Goal: Transaction & Acquisition: Purchase product/service

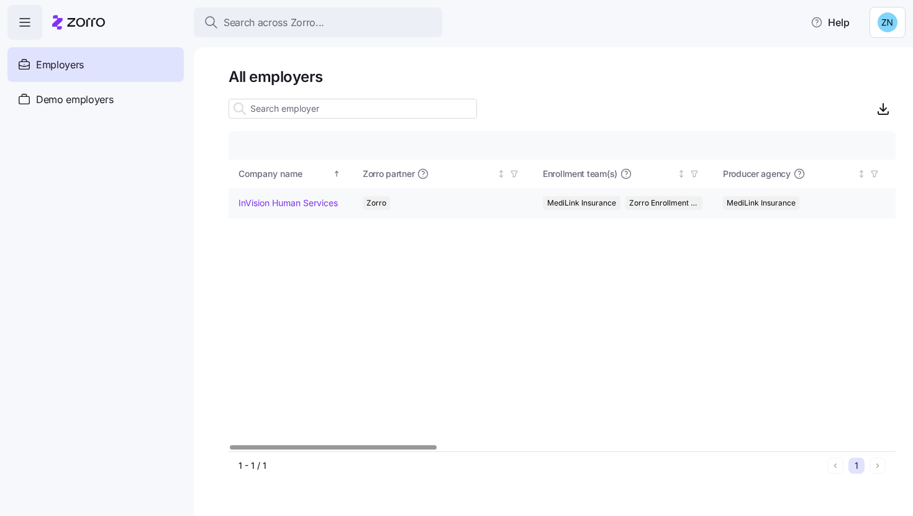
click at [307, 205] on link "InVision Human Services" at bounding box center [288, 203] width 99 height 12
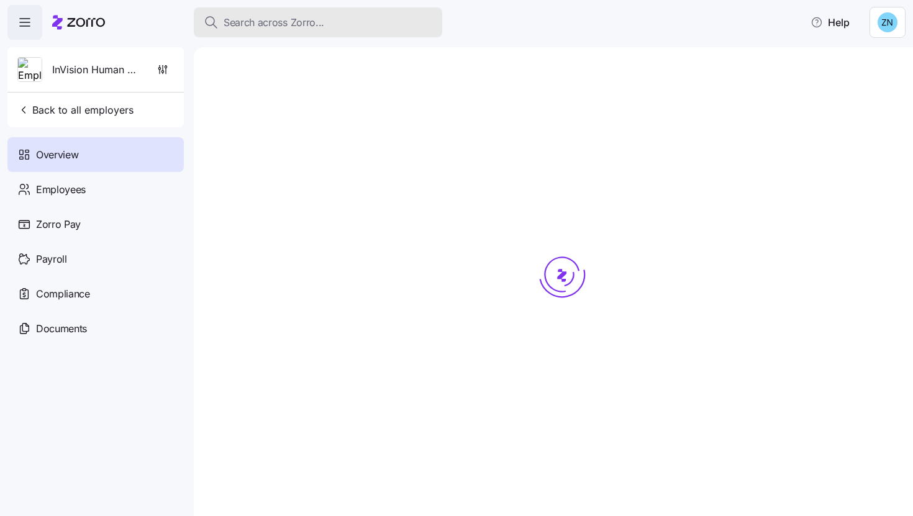
click at [316, 16] on span "Search across Zorro..." at bounding box center [274, 23] width 101 height 16
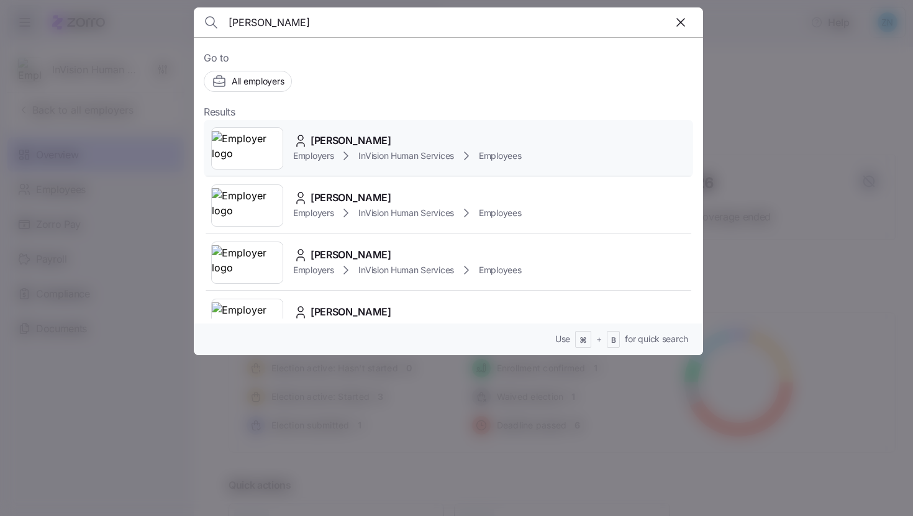
type input "william"
click at [337, 127] on div "William Grant Employers InVision Human Services Employees" at bounding box center [448, 148] width 489 height 57
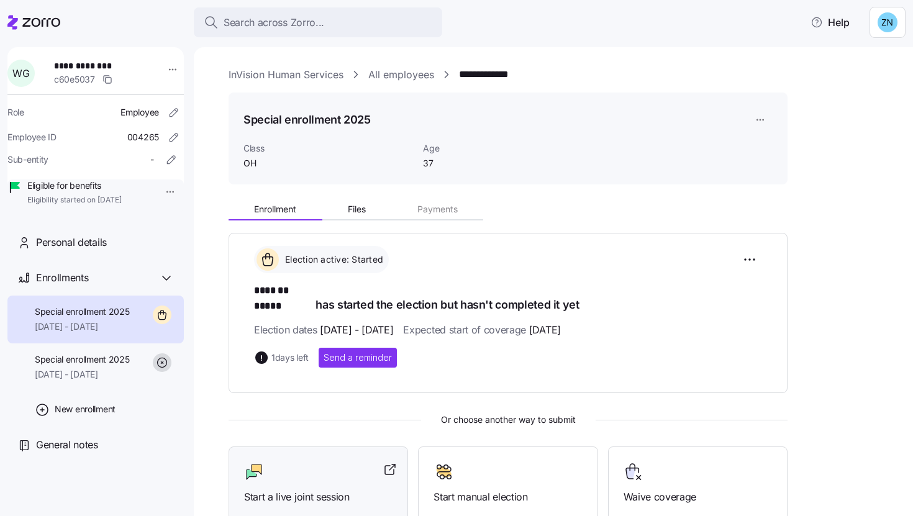
click at [316, 473] on div "Start a live joint session" at bounding box center [318, 483] width 148 height 43
click at [344, 462] on div at bounding box center [318, 472] width 148 height 20
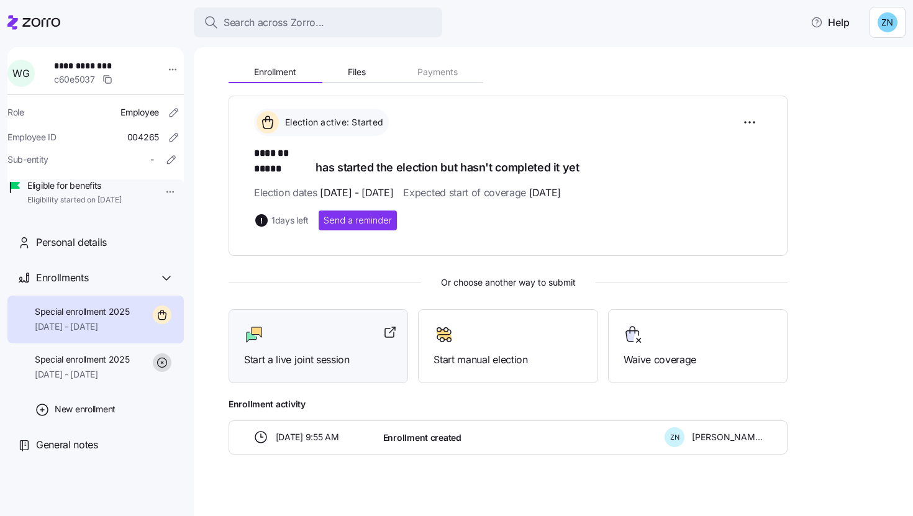
click at [345, 309] on div "Start a live joint session" at bounding box center [319, 346] width 180 height 74
click at [755, 83] on div "Enrollment Files Payments" at bounding box center [508, 70] width 559 height 26
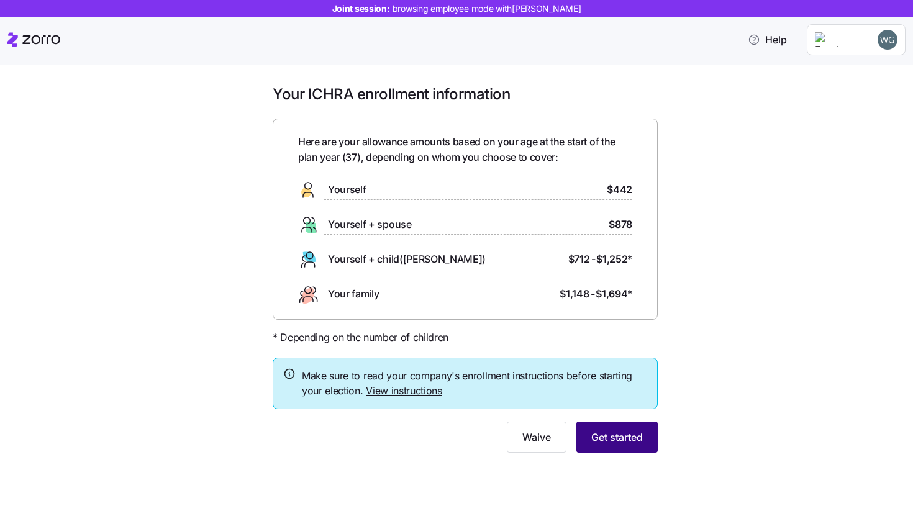
click at [625, 432] on span "Get started" at bounding box center [617, 437] width 52 height 15
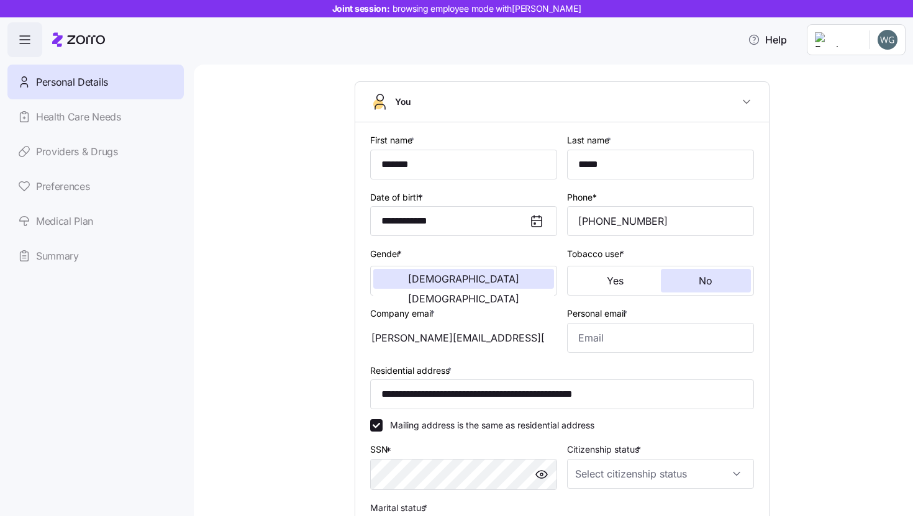
scroll to position [65, 0]
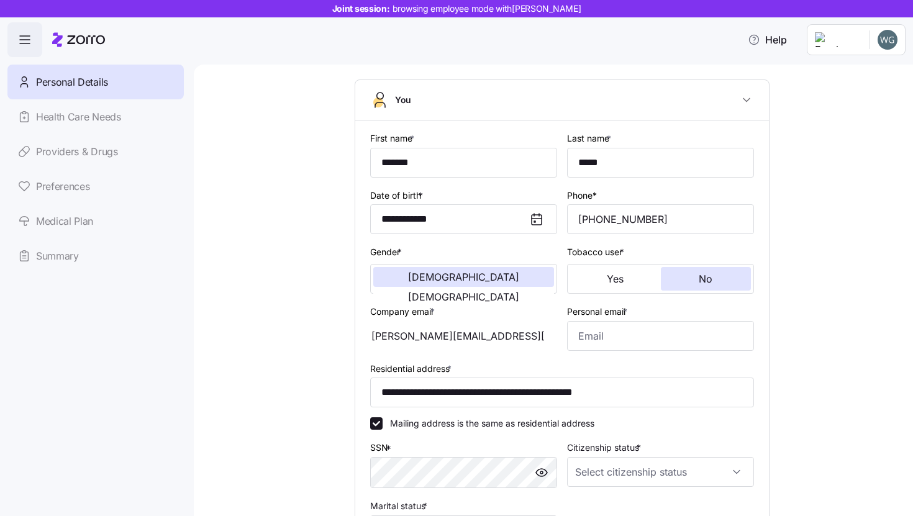
click at [822, 262] on div "**********" at bounding box center [562, 356] width 667 height 673
click at [699, 346] on input "Personal email *" at bounding box center [660, 336] width 187 height 30
click at [775, 308] on div "**********" at bounding box center [562, 356] width 435 height 673
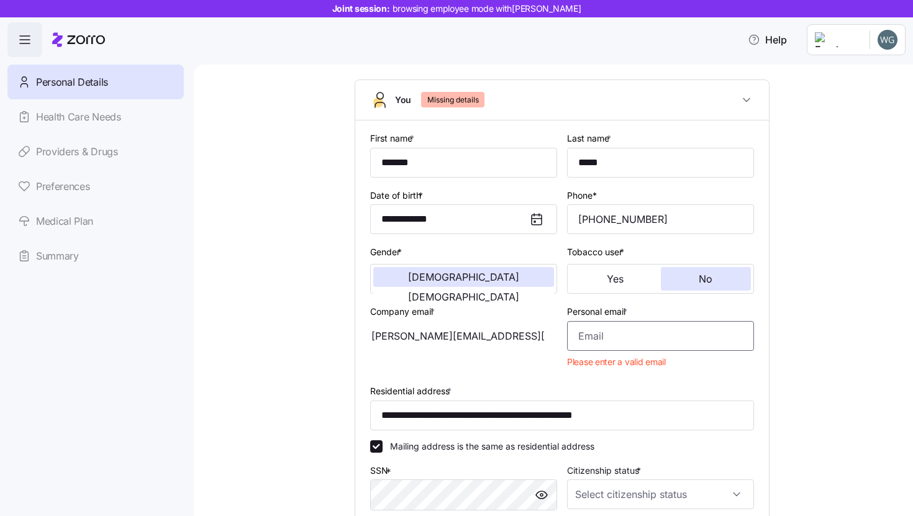
click at [740, 340] on input "Personal email *" at bounding box center [660, 336] width 187 height 30
click at [806, 301] on div "**********" at bounding box center [562, 367] width 667 height 695
click at [728, 339] on input "Personal email *" at bounding box center [660, 336] width 187 height 30
click at [519, 329] on div "[PERSON_NAME][EMAIL_ADDRESS][PERSON_NAME][DOMAIN_NAME]" at bounding box center [463, 336] width 187 height 30
click at [612, 332] on input "Personal email *" at bounding box center [660, 336] width 187 height 30
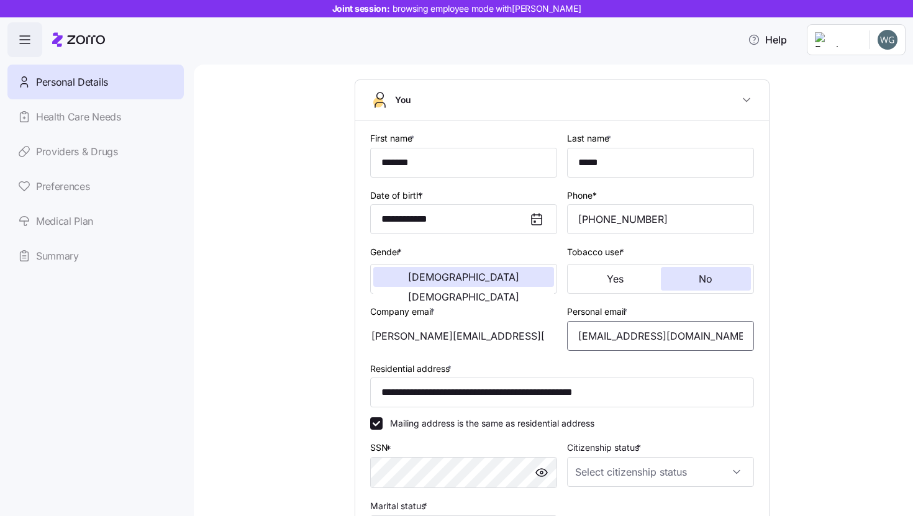
type input "[EMAIL_ADDRESS][DOMAIN_NAME]"
click at [856, 352] on div "**********" at bounding box center [562, 356] width 667 height 673
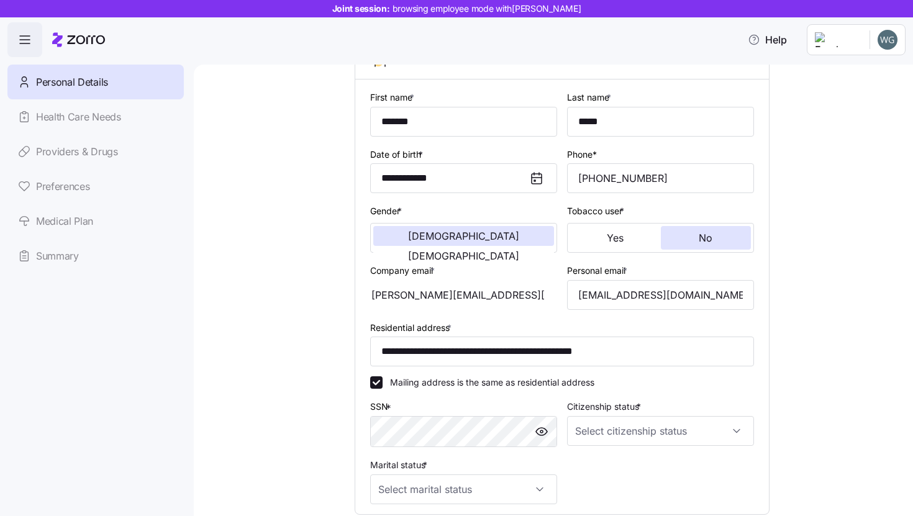
scroll to position [106, 0]
click at [706, 357] on input "**********" at bounding box center [562, 351] width 384 height 30
click at [803, 344] on div "**********" at bounding box center [562, 314] width 667 height 673
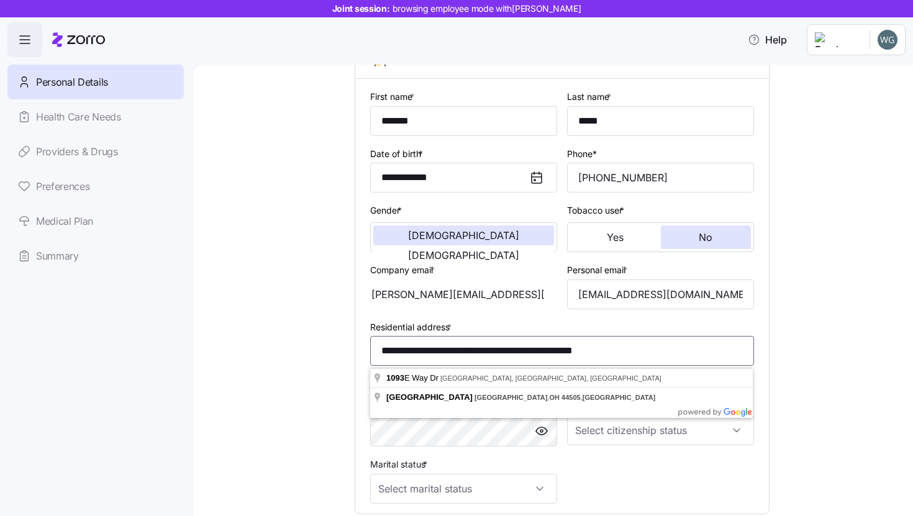
click at [487, 355] on input "**********" at bounding box center [562, 351] width 384 height 30
click at [483, 353] on input "**********" at bounding box center [562, 351] width 384 height 30
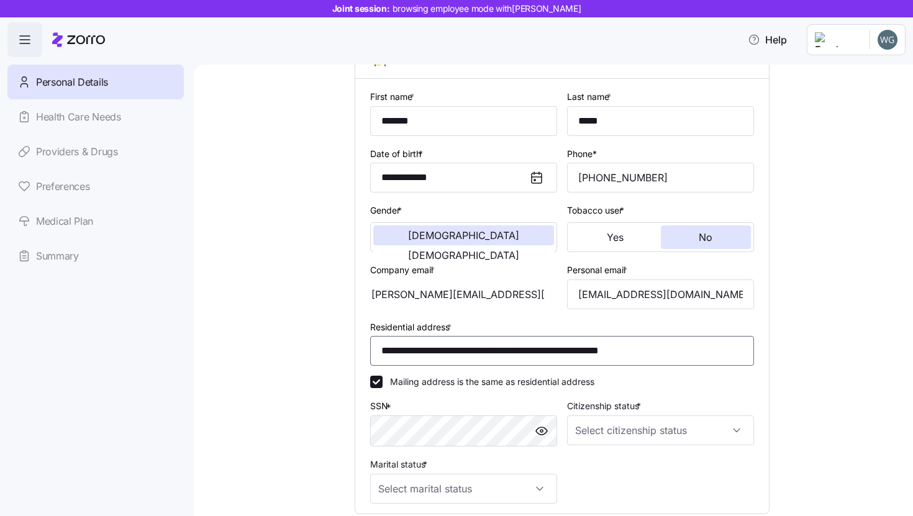
type input "**********"
click at [775, 346] on div "**********" at bounding box center [562, 314] width 435 height 673
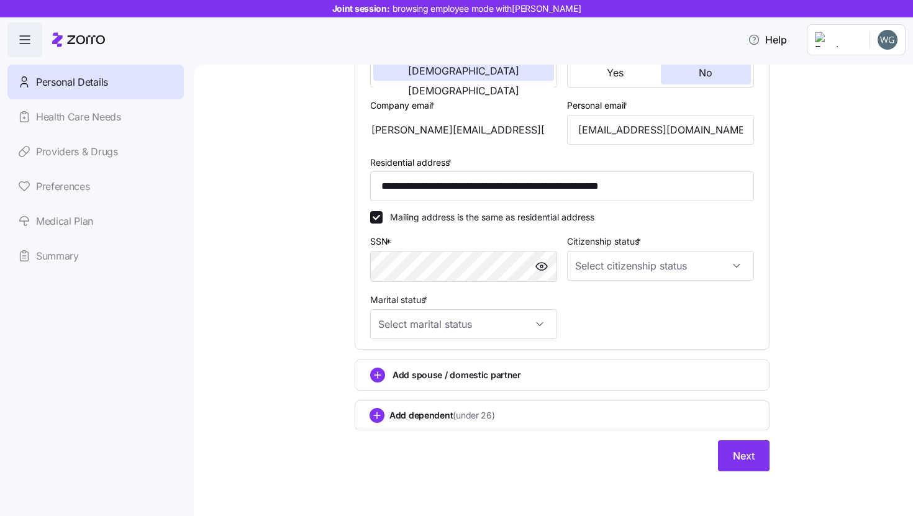
scroll to position [273, 0]
click at [667, 271] on input "Citizenship status *" at bounding box center [660, 266] width 187 height 30
click at [668, 293] on div "[DEMOGRAPHIC_DATA] citizen" at bounding box center [660, 304] width 177 height 26
type input "[DEMOGRAPHIC_DATA] citizen"
click at [694, 326] on div "**********" at bounding box center [562, 131] width 394 height 425
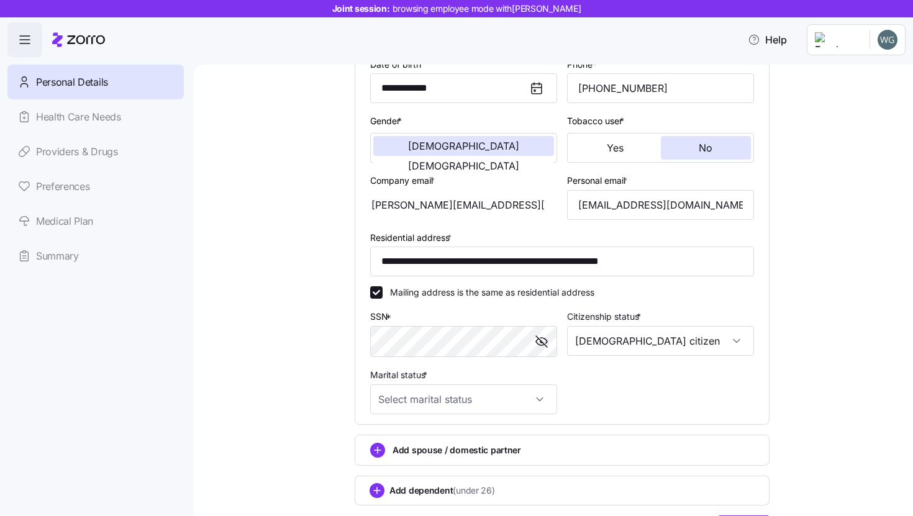
scroll to position [221, 0]
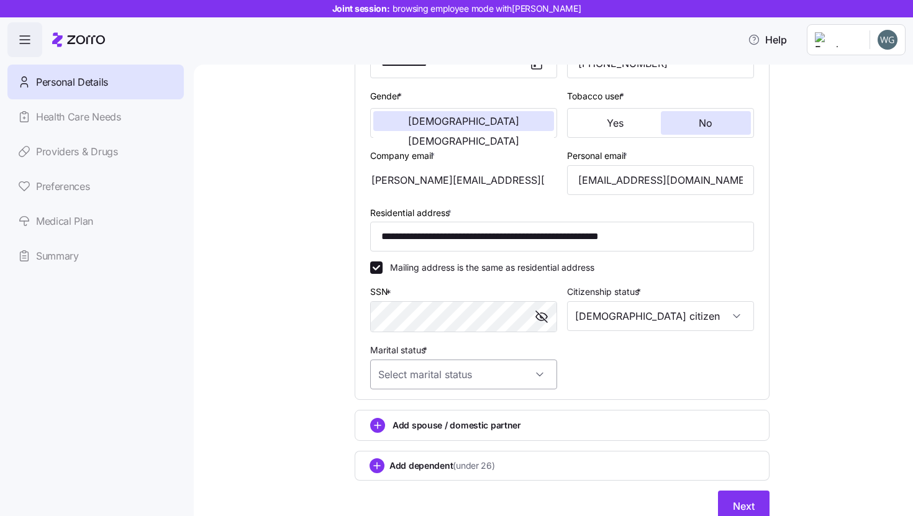
click at [523, 387] on input "Marital status *" at bounding box center [463, 375] width 187 height 30
click at [464, 414] on div "Single" at bounding box center [463, 414] width 177 height 26
type input "Single"
click at [837, 348] on div "**********" at bounding box center [562, 200] width 667 height 673
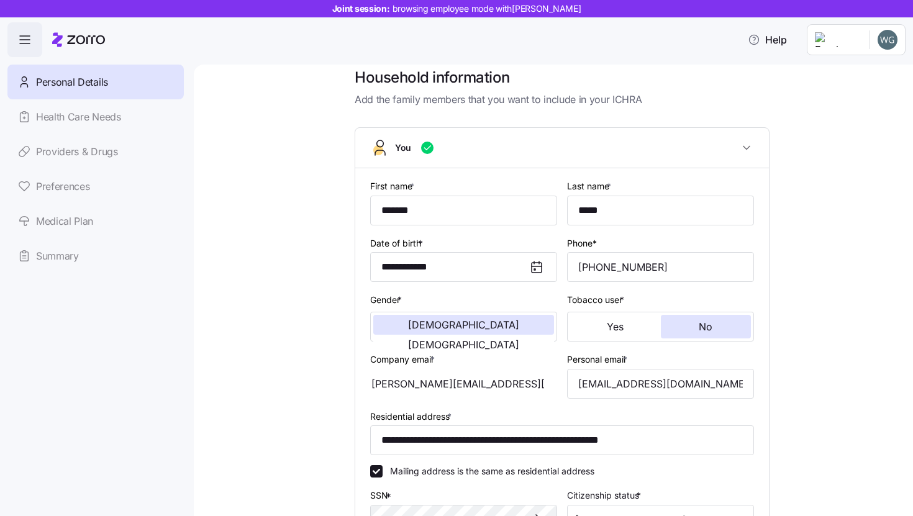
scroll to position [273, 0]
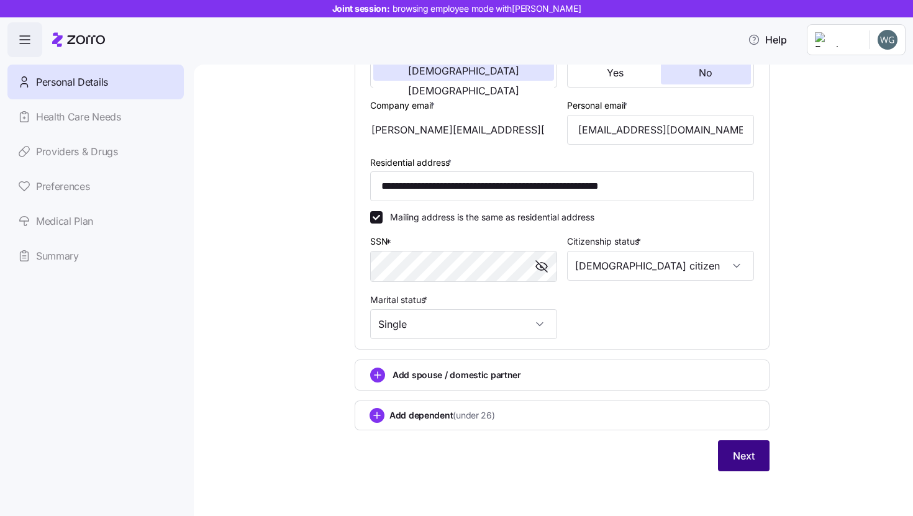
click at [758, 447] on button "Next" at bounding box center [744, 455] width 52 height 31
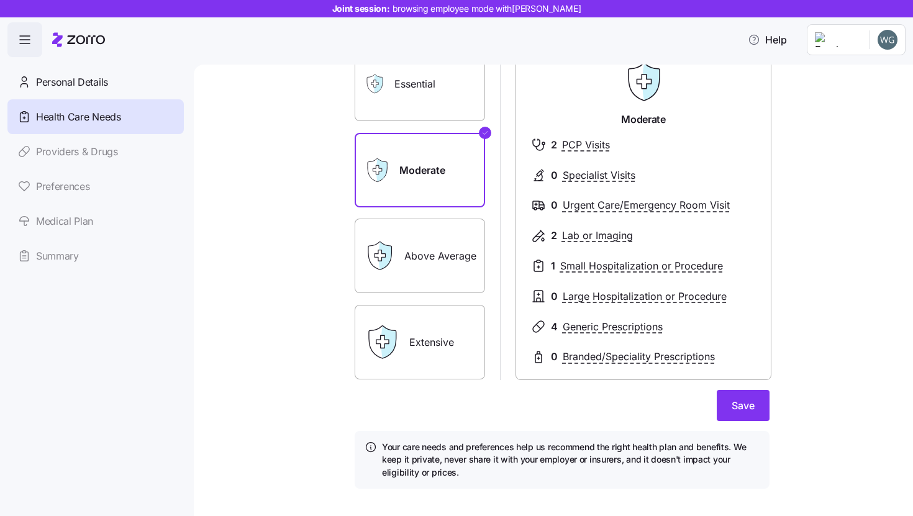
scroll to position [122, 0]
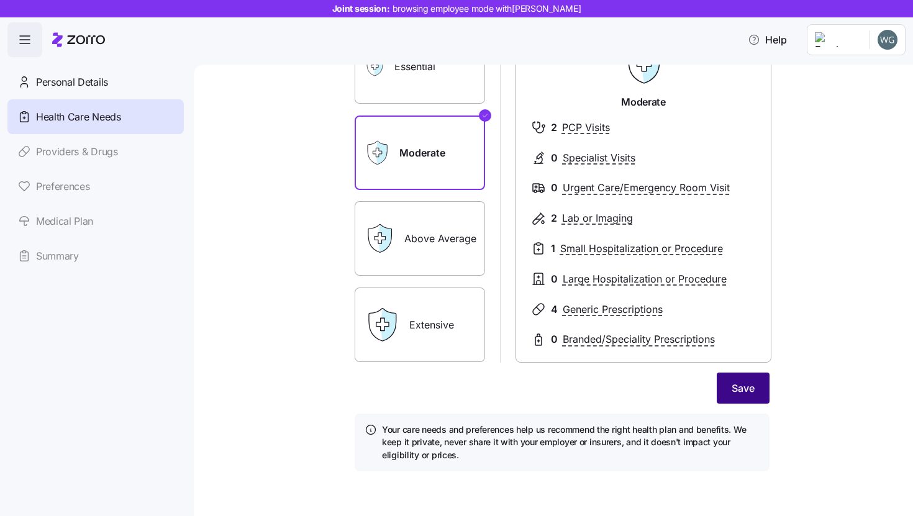
click at [732, 401] on button "Save" at bounding box center [743, 388] width 53 height 31
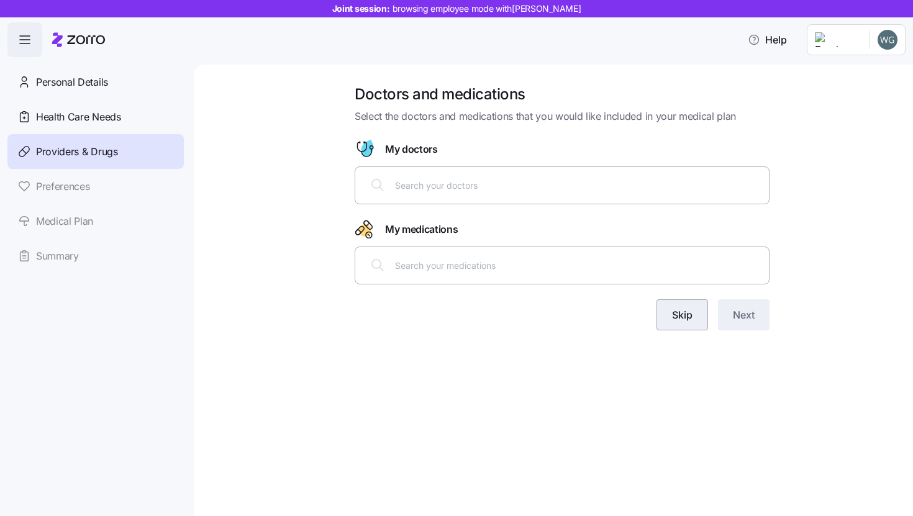
click at [691, 307] on span "Skip" at bounding box center [682, 314] width 20 height 15
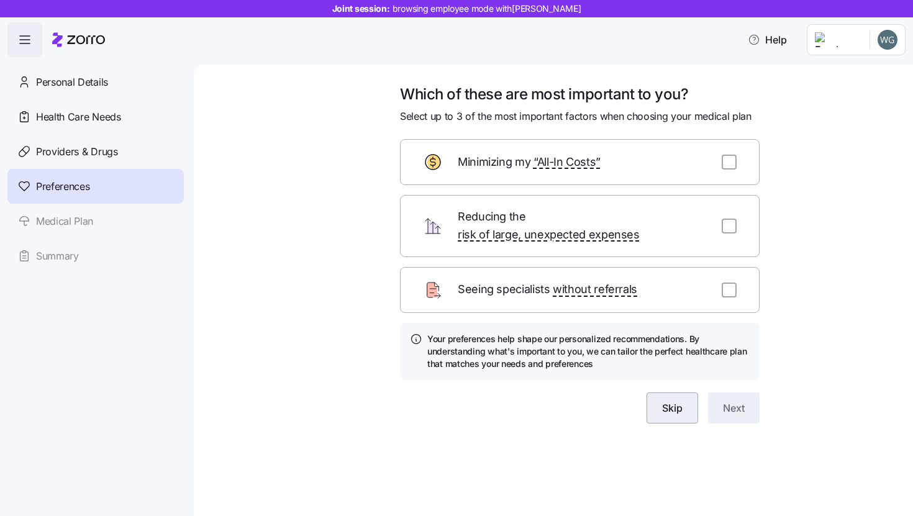
click at [685, 393] on button "Skip" at bounding box center [673, 408] width 52 height 31
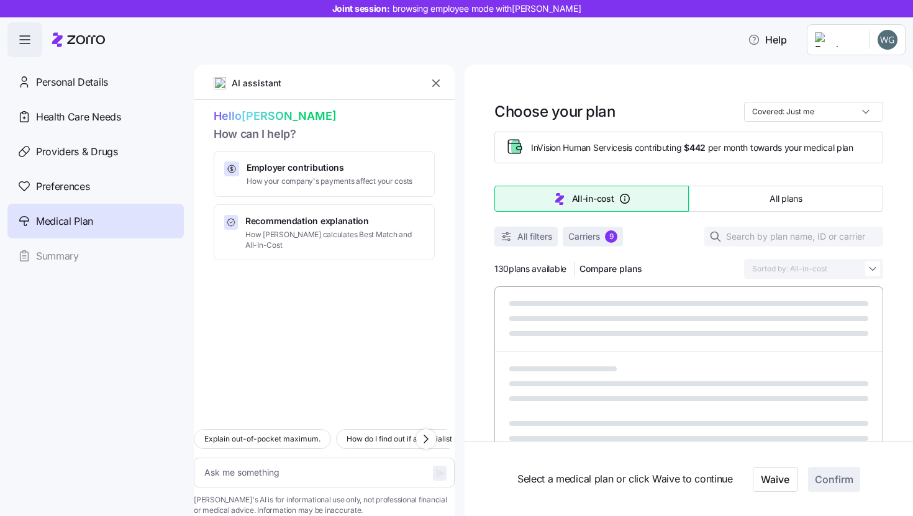
type textarea "x"
click at [435, 80] on icon "button" at bounding box center [436, 83] width 12 height 12
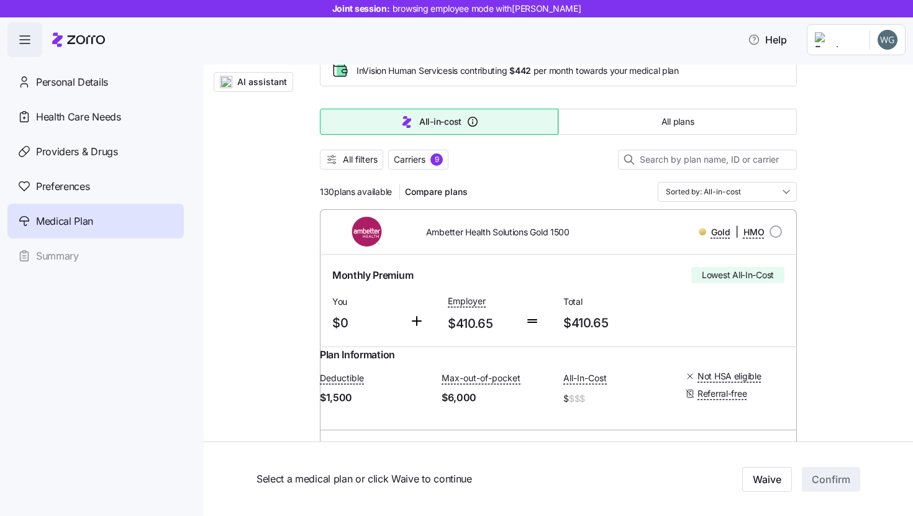
scroll to position [88, 0]
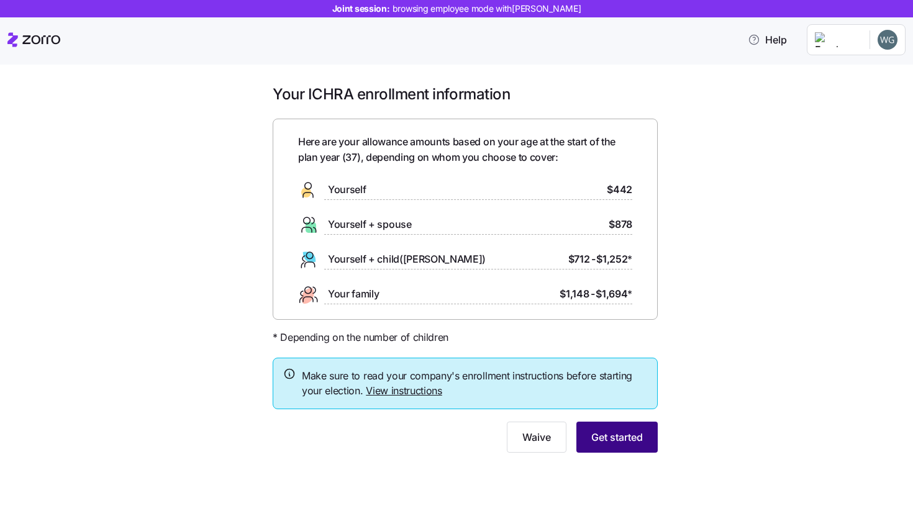
click at [625, 441] on span "Get started" at bounding box center [617, 437] width 52 height 15
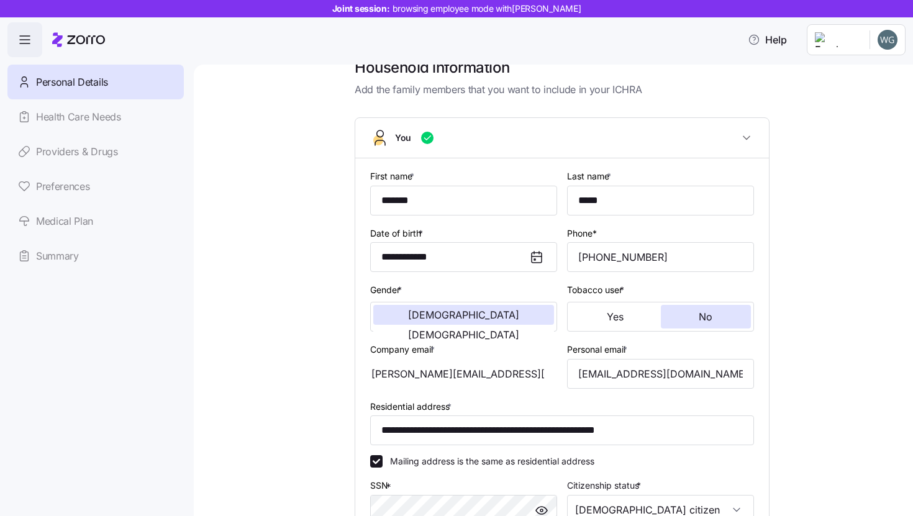
scroll to position [273, 0]
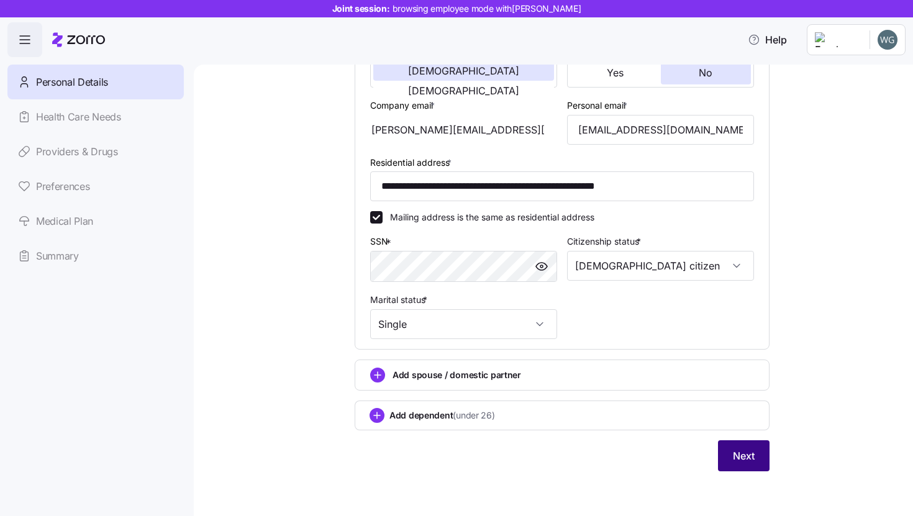
click at [745, 462] on span "Next" at bounding box center [744, 455] width 22 height 15
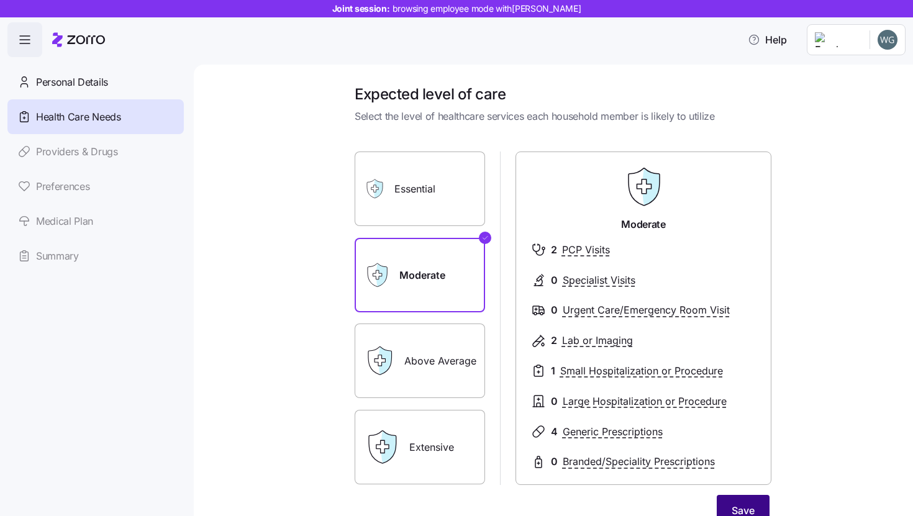
click at [732, 504] on span "Save" at bounding box center [743, 510] width 23 height 15
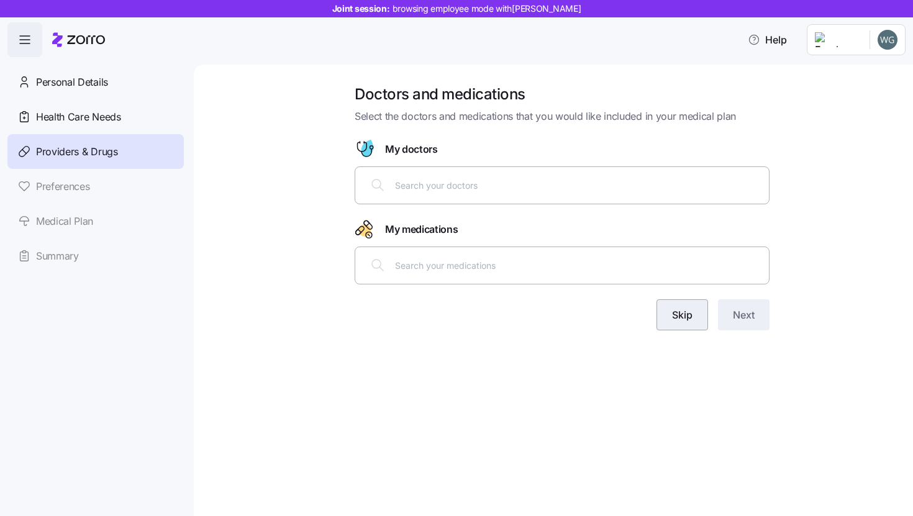
click at [678, 321] on span "Skip" at bounding box center [682, 314] width 20 height 15
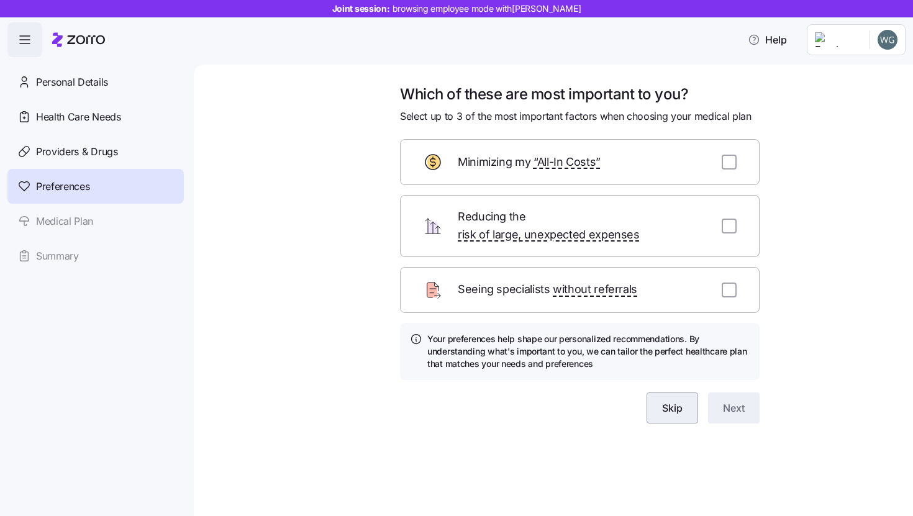
click at [683, 395] on button "Skip" at bounding box center [673, 408] width 52 height 31
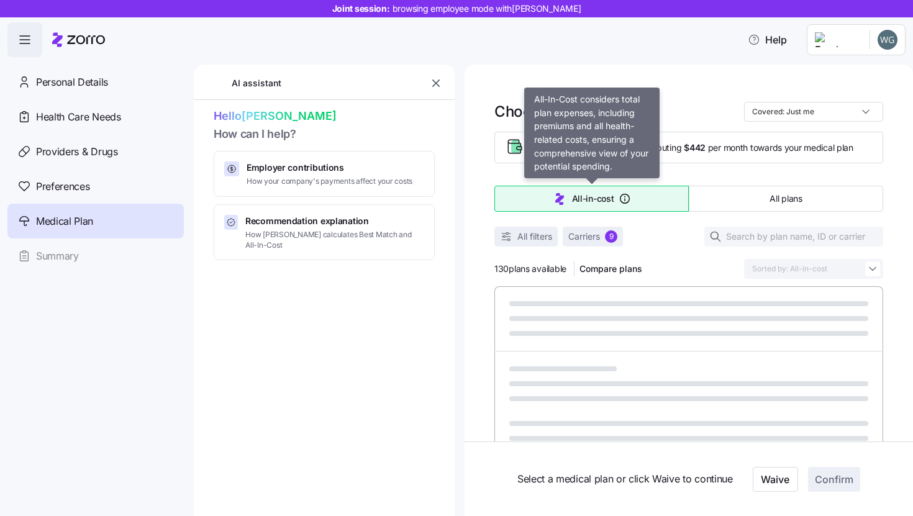
type textarea "x"
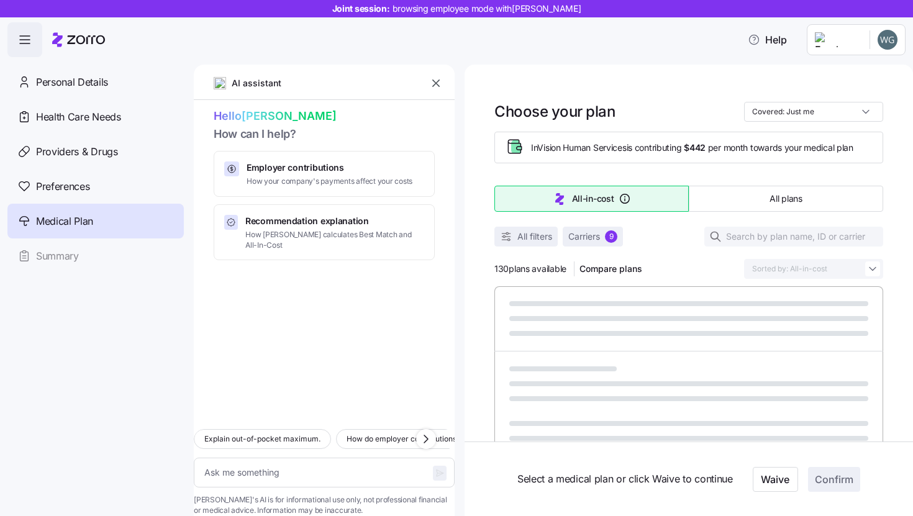
click at [445, 88] on div "AI assistant" at bounding box center [324, 87] width 261 height 25
click at [432, 84] on icon "button" at bounding box center [436, 83] width 12 height 12
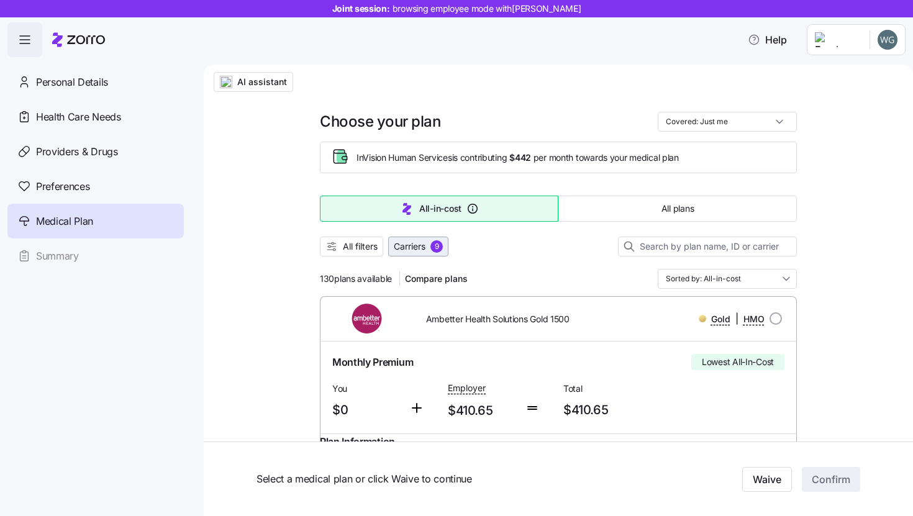
click at [430, 252] on span "Carriers 9" at bounding box center [418, 246] width 49 height 12
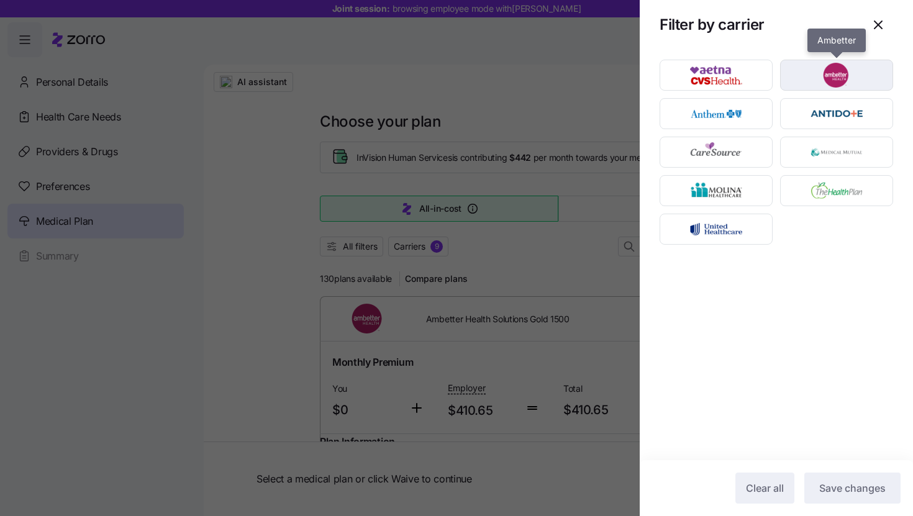
click at [802, 88] on div "button" at bounding box center [837, 75] width 112 height 30
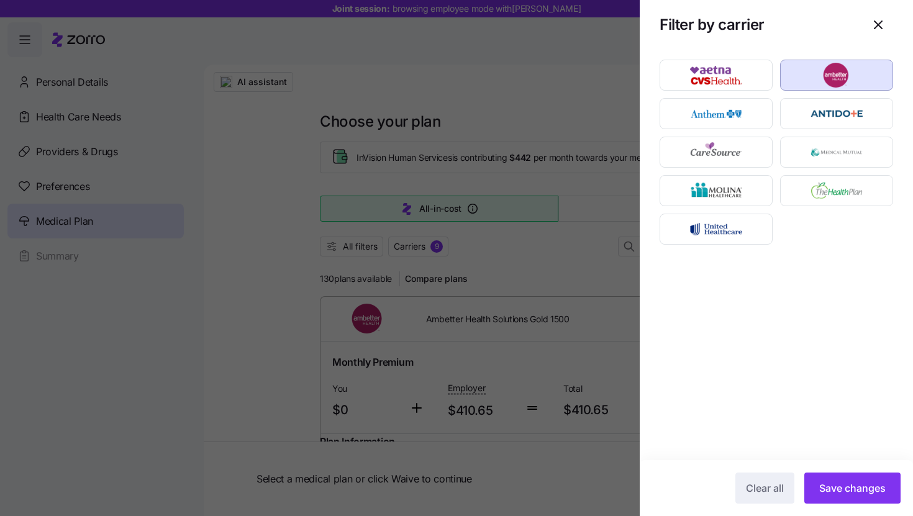
click at [802, 88] on div "button" at bounding box center [837, 75] width 112 height 30
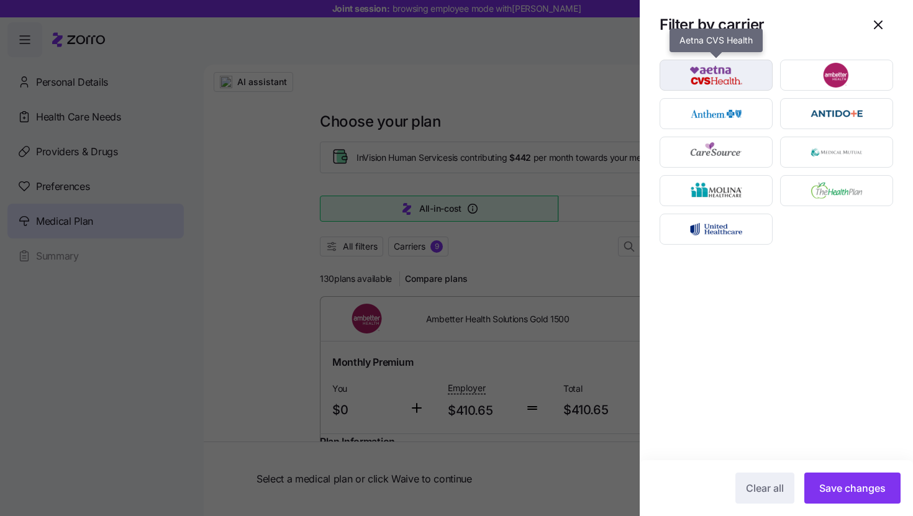
click at [729, 81] on img "button" at bounding box center [716, 75] width 91 height 25
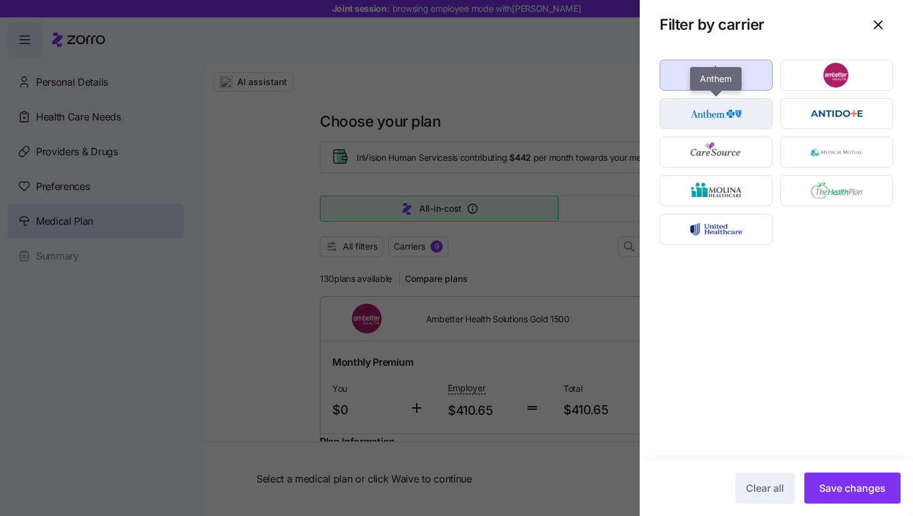
click at [750, 124] on img "button" at bounding box center [716, 113] width 91 height 25
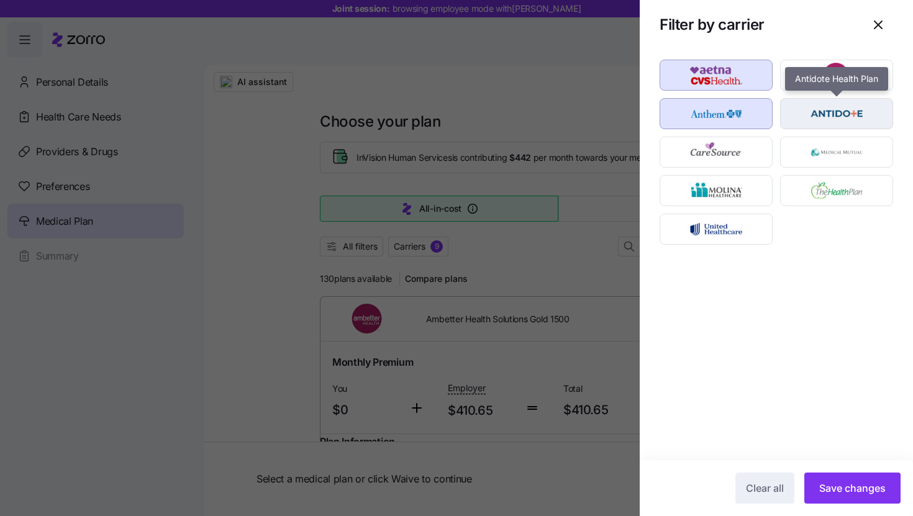
click at [803, 123] on img "button" at bounding box center [836, 113] width 91 height 25
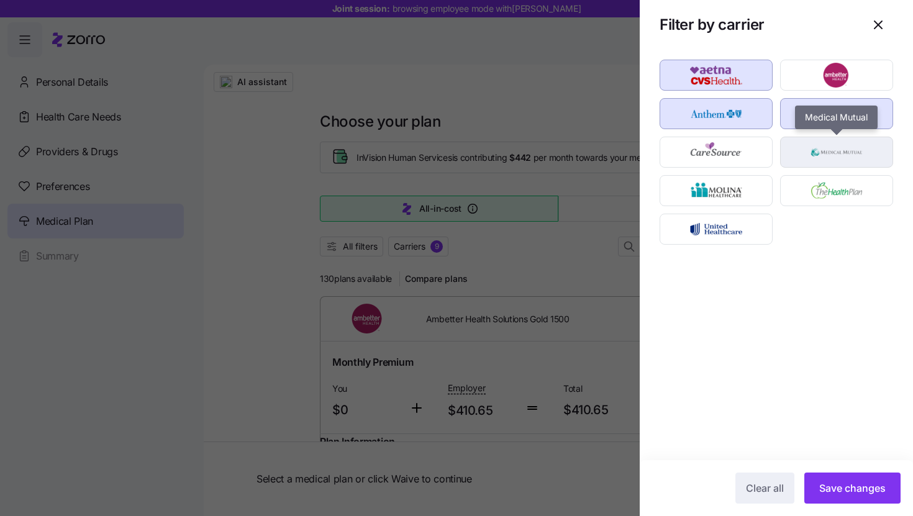
click at [830, 151] on img "button" at bounding box center [836, 152] width 91 height 25
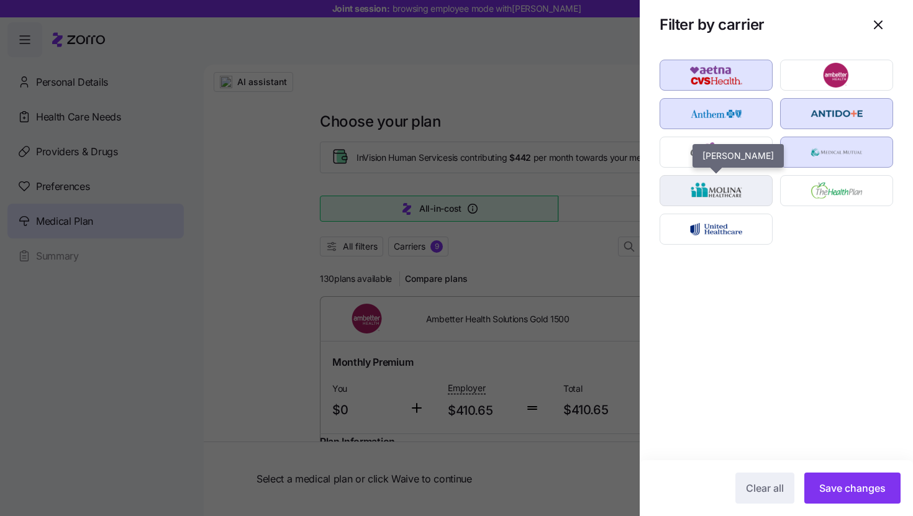
click at [757, 188] on img "button" at bounding box center [716, 190] width 91 height 25
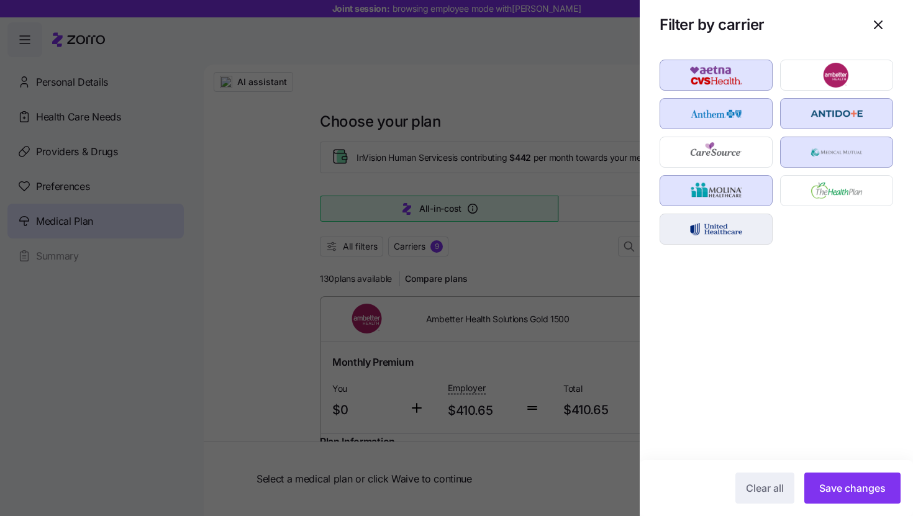
click at [755, 227] on img "button" at bounding box center [716, 229] width 91 height 25
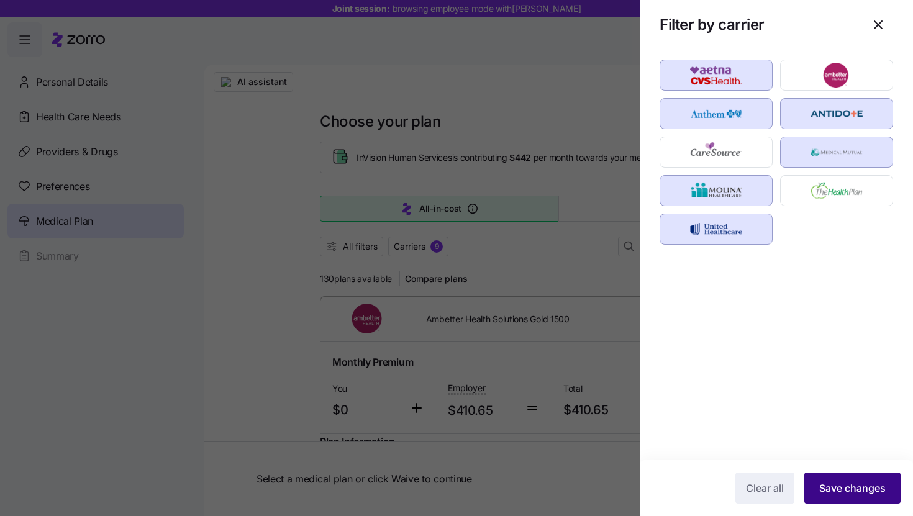
click at [832, 491] on span "Save changes" at bounding box center [852, 488] width 66 height 15
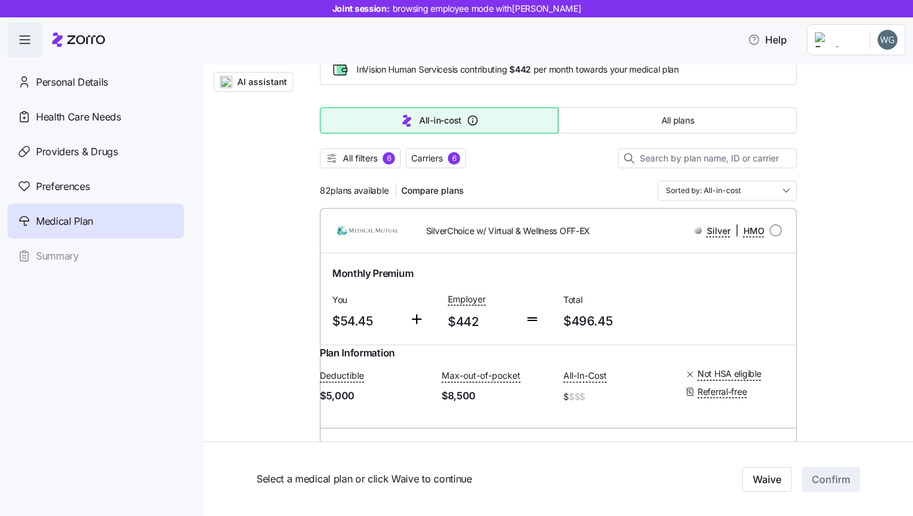
scroll to position [88, 0]
click at [386, 158] on div "6" at bounding box center [389, 159] width 12 height 12
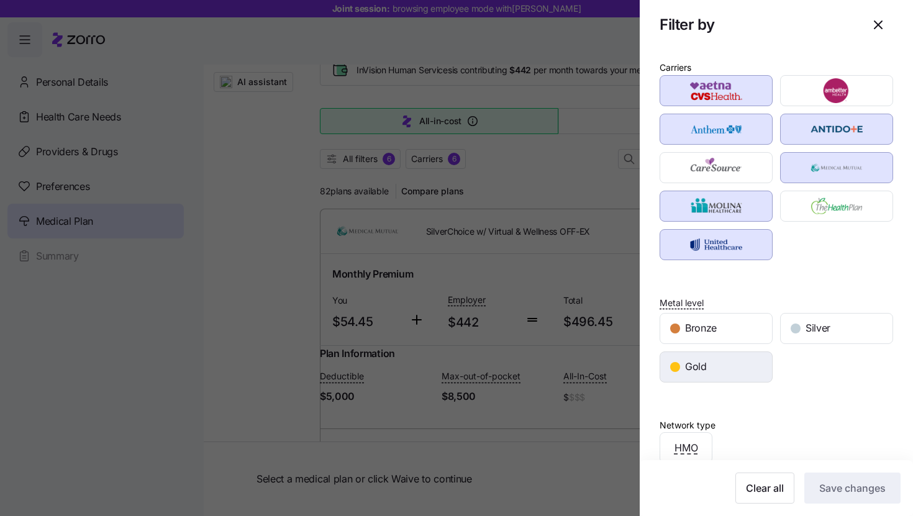
click at [694, 365] on span "Gold" at bounding box center [696, 367] width 22 height 16
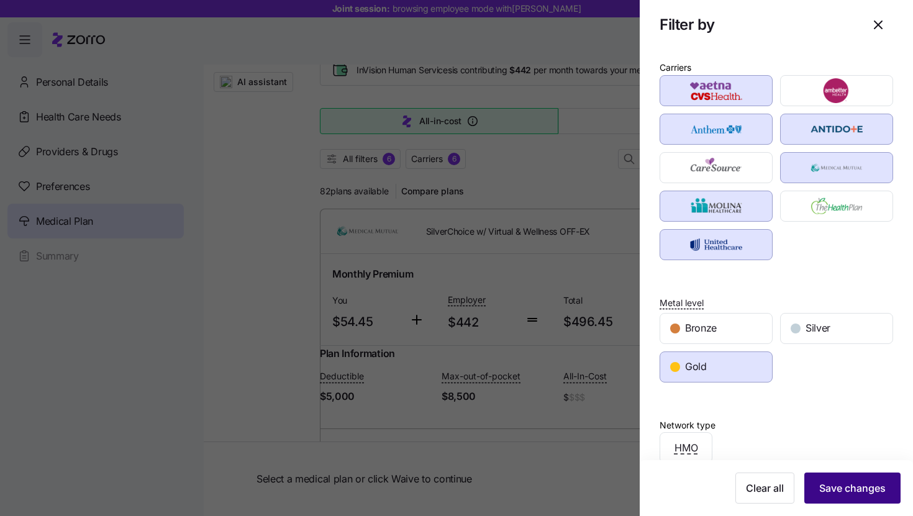
click at [852, 480] on button "Save changes" at bounding box center [852, 488] width 96 height 31
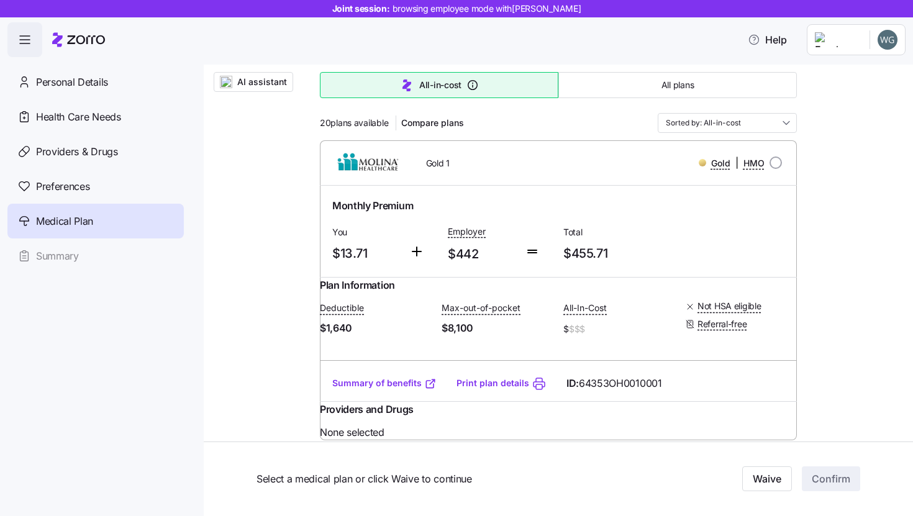
scroll to position [194, 0]
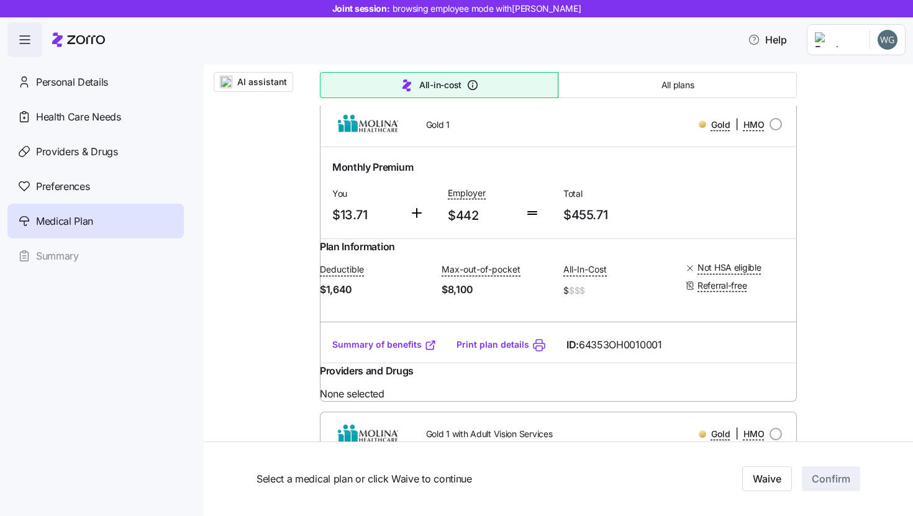
click at [390, 351] on link "Summary of benefits" at bounding box center [384, 345] width 104 height 12
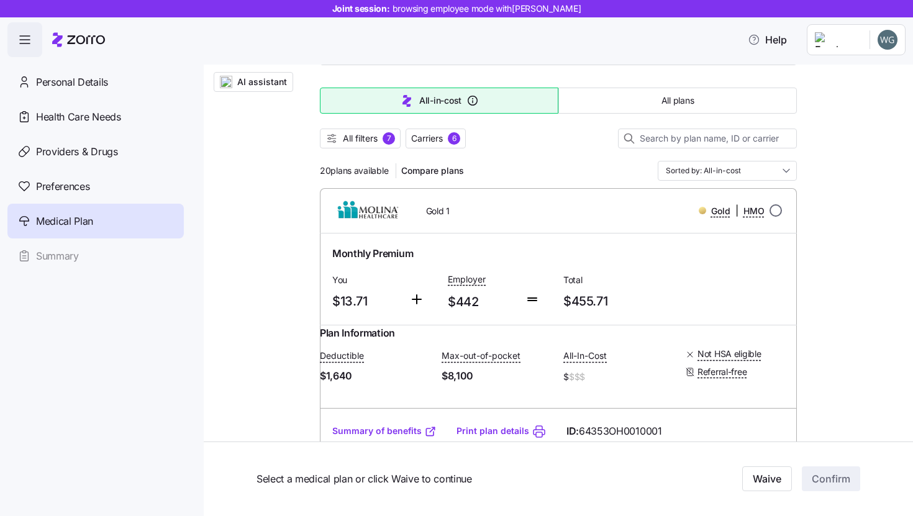
click at [780, 211] on input "radio" at bounding box center [776, 210] width 12 height 12
radio input "true"
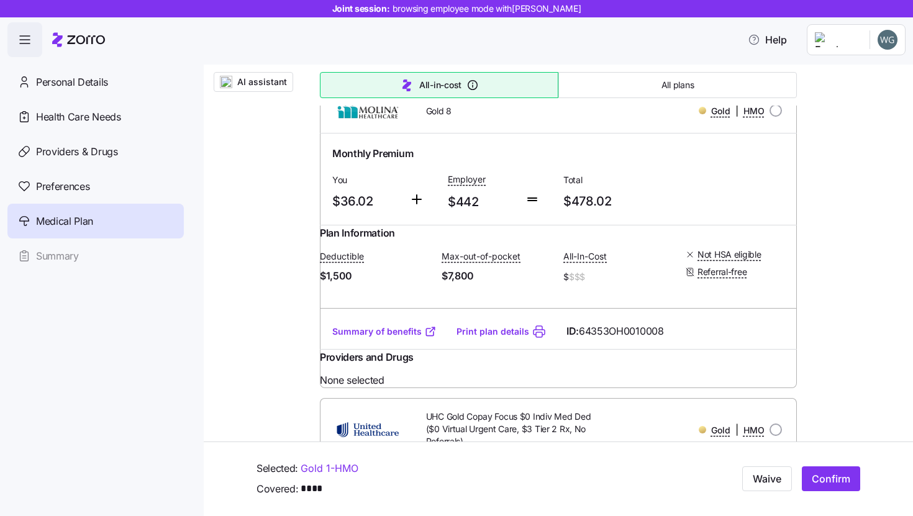
scroll to position [832, 0]
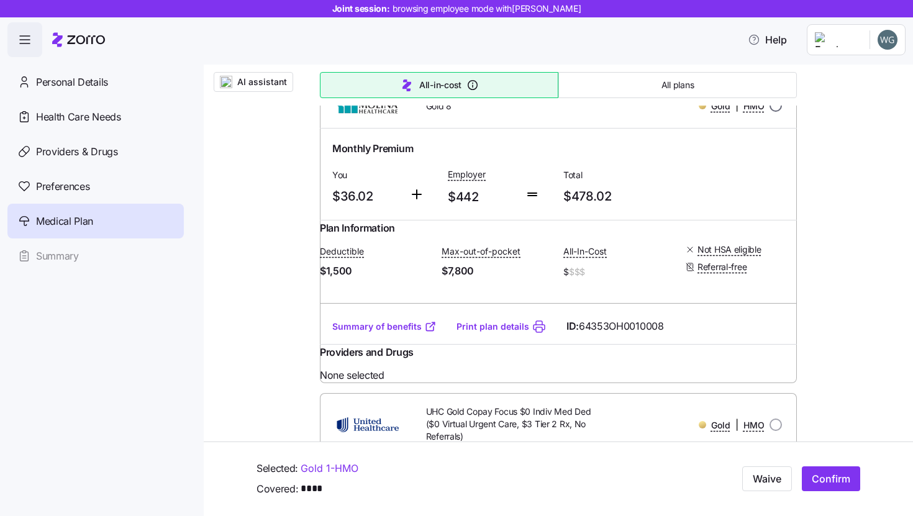
click at [770, 112] on input "radio" at bounding box center [776, 105] width 12 height 12
radio input "true"
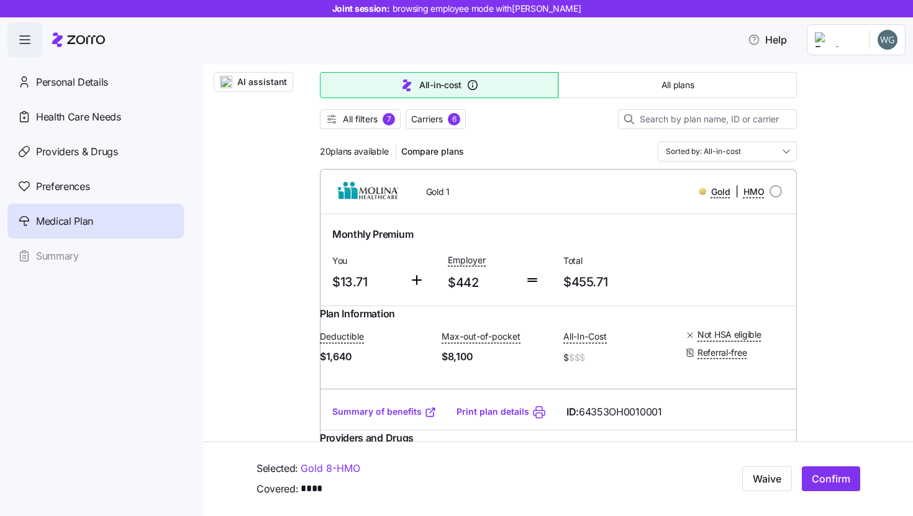
scroll to position [0, 0]
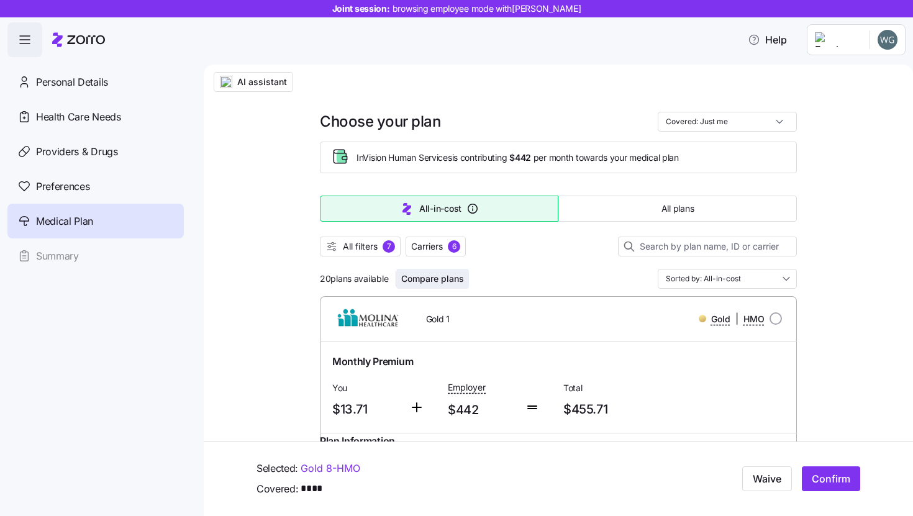
click at [438, 280] on span "Compare plans" at bounding box center [432, 279] width 63 height 12
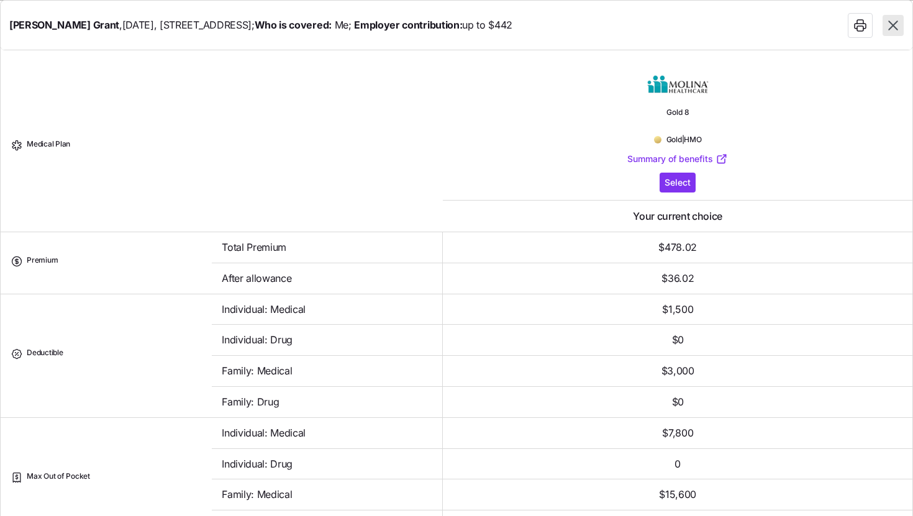
click at [890, 19] on icon "button" at bounding box center [893, 25] width 16 height 16
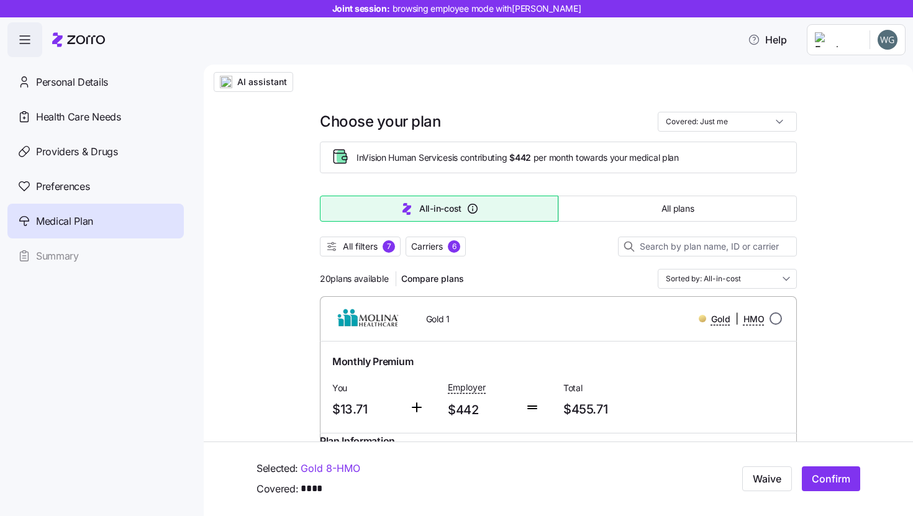
click at [778, 317] on input "radio" at bounding box center [776, 318] width 12 height 12
radio input "true"
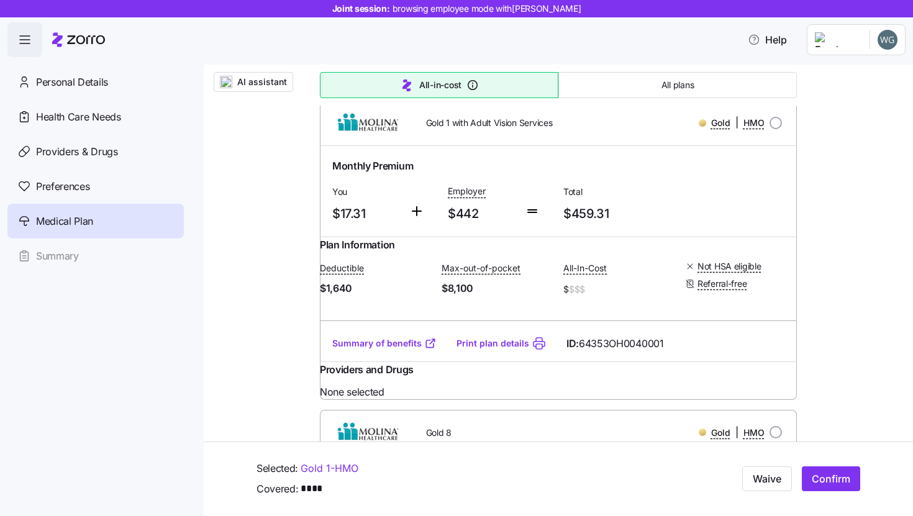
scroll to position [618, 0]
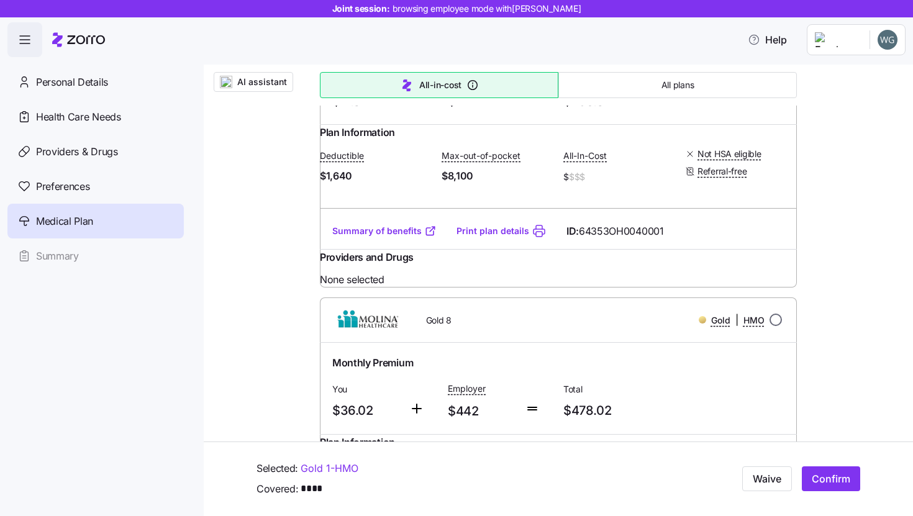
click at [776, 326] on input "radio" at bounding box center [776, 320] width 12 height 12
radio input "true"
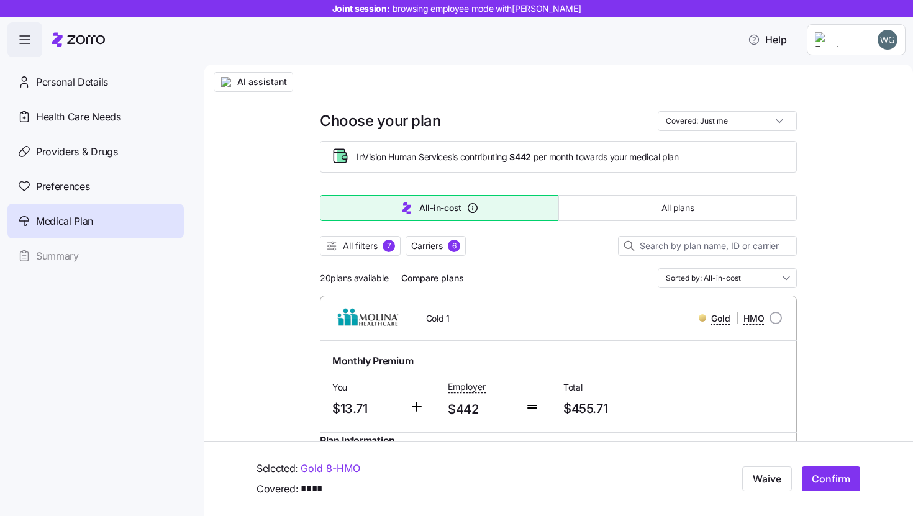
scroll to position [0, 0]
click at [453, 275] on span "Compare plans" at bounding box center [432, 279] width 63 height 12
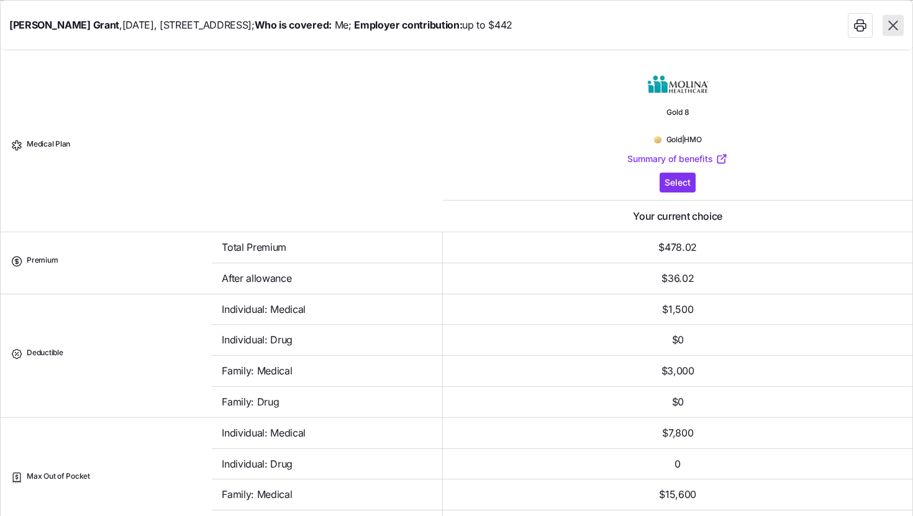
click at [908, 29] on div "[PERSON_NAME] , [DATE] , [STREET_ADDRESS] ; Who is covered: Me ; Employer contr…" at bounding box center [457, 26] width 912 height 50
click at [889, 29] on icon "button" at bounding box center [892, 24] width 9 height 9
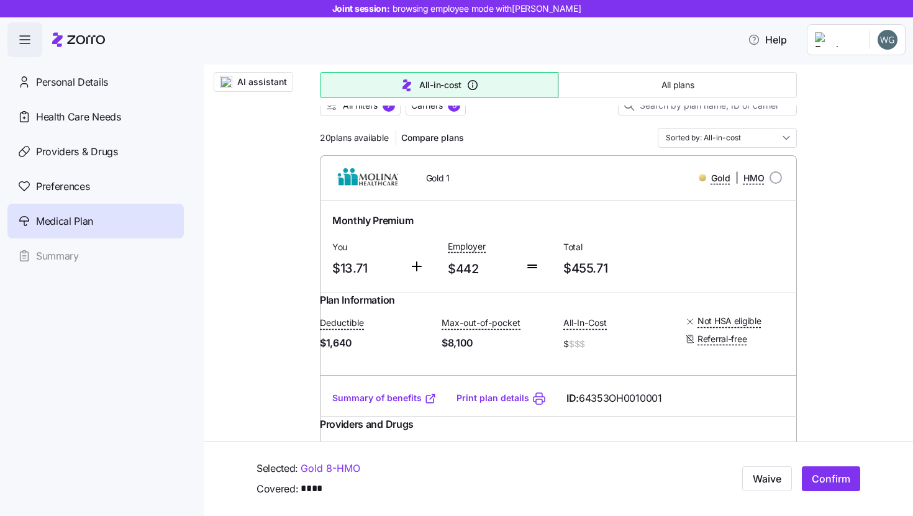
scroll to position [140, 0]
click at [366, 406] on link "Summary of benefits" at bounding box center [384, 399] width 104 height 12
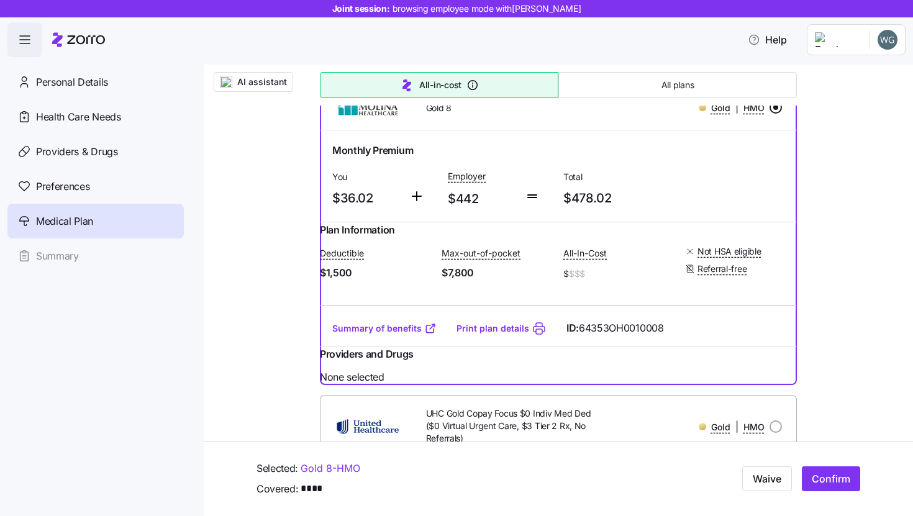
scroll to position [846, 0]
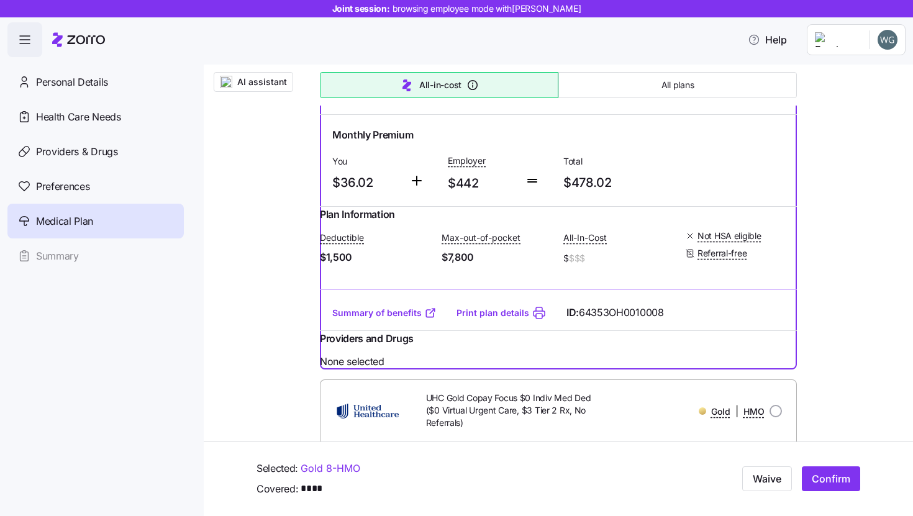
click at [363, 319] on link "Summary of benefits" at bounding box center [384, 313] width 104 height 12
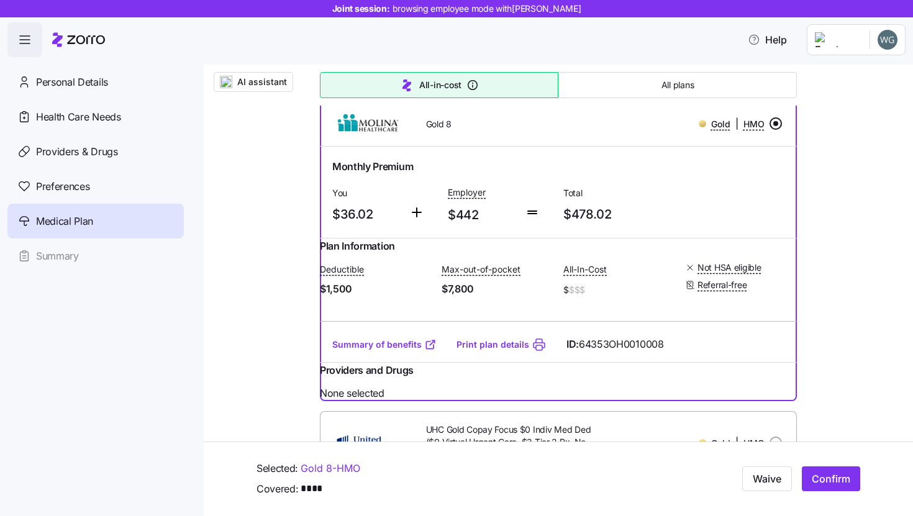
scroll to position [0, 0]
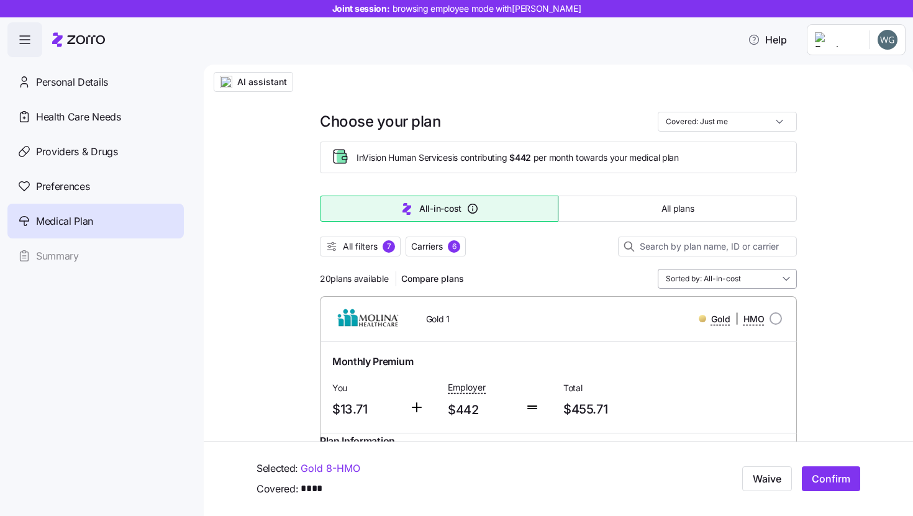
click at [778, 275] on input "Sorted by: All-in-cost" at bounding box center [727, 279] width 139 height 20
click at [735, 281] on input "Sorted by: All-in-cost" at bounding box center [727, 279] width 139 height 20
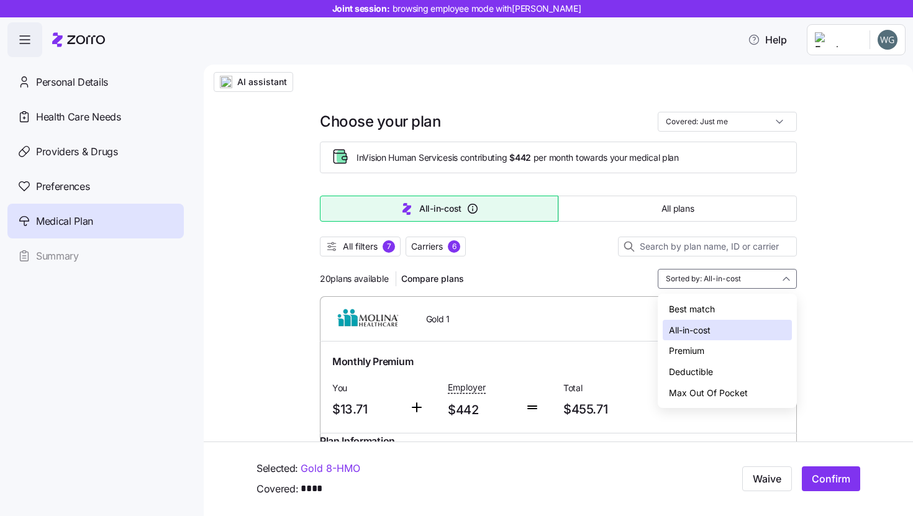
click at [727, 353] on div "Premium" at bounding box center [727, 350] width 129 height 21
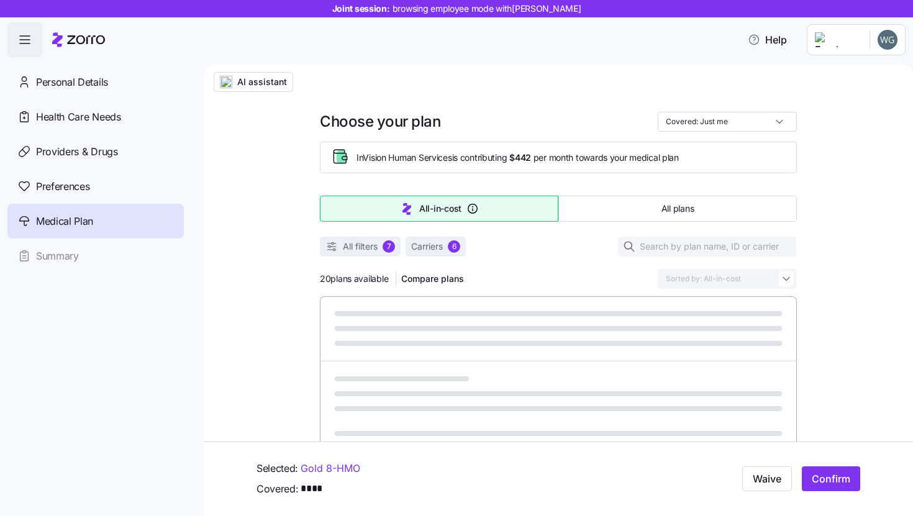
type input "Sorted by: Premium"
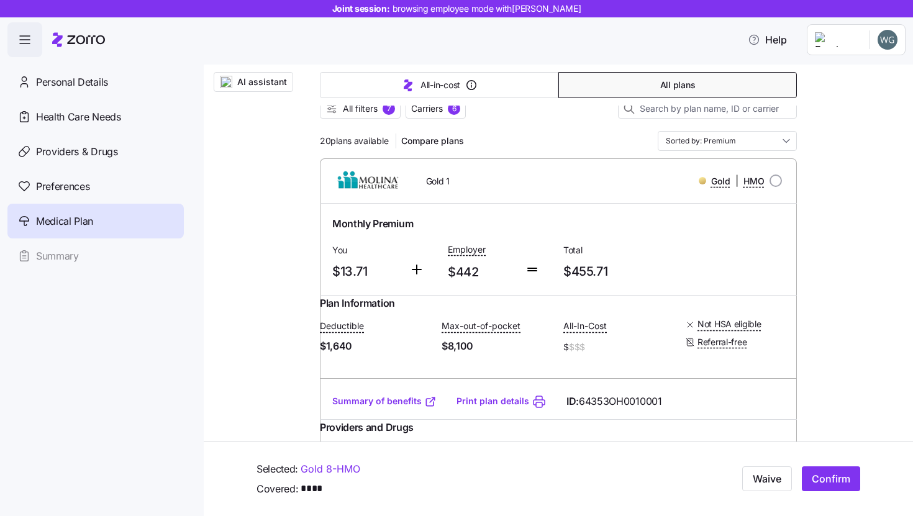
scroll to position [137, 0]
click at [396, 408] on link "Summary of benefits" at bounding box center [384, 402] width 104 height 12
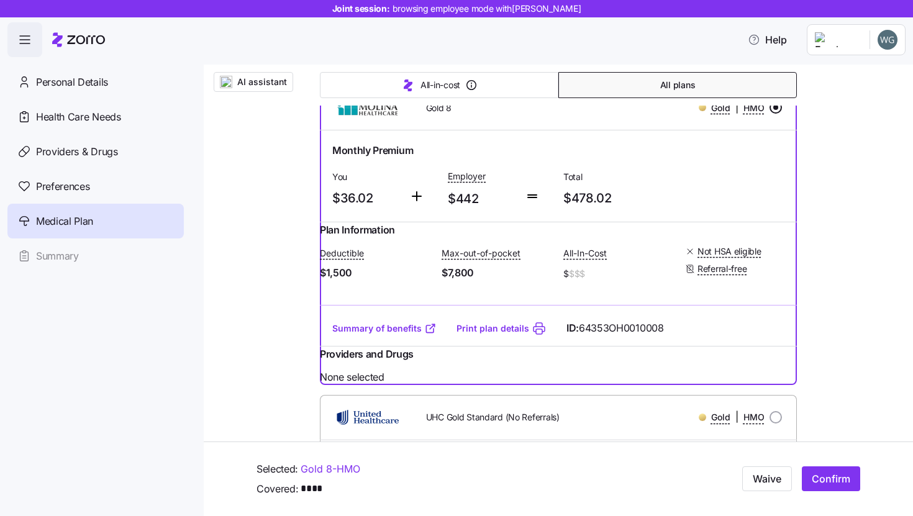
scroll to position [874, 0]
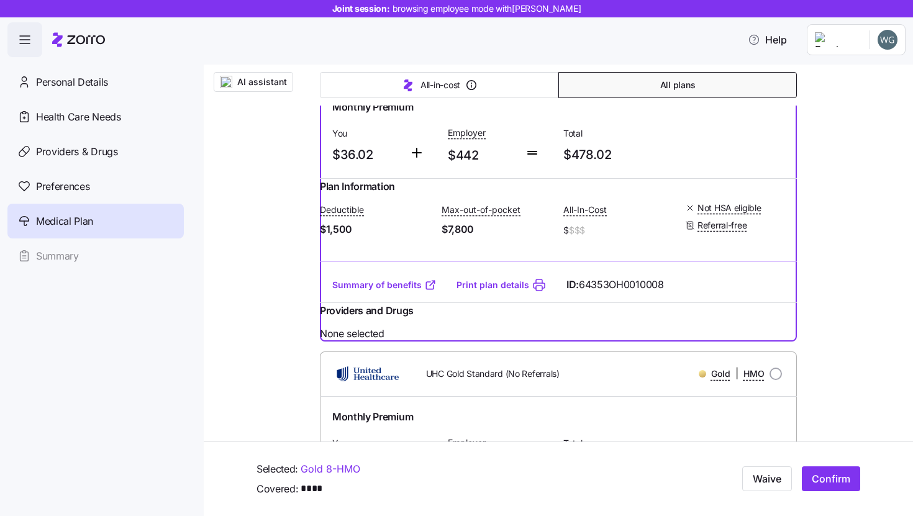
click at [416, 291] on link "Summary of benefits" at bounding box center [384, 285] width 104 height 12
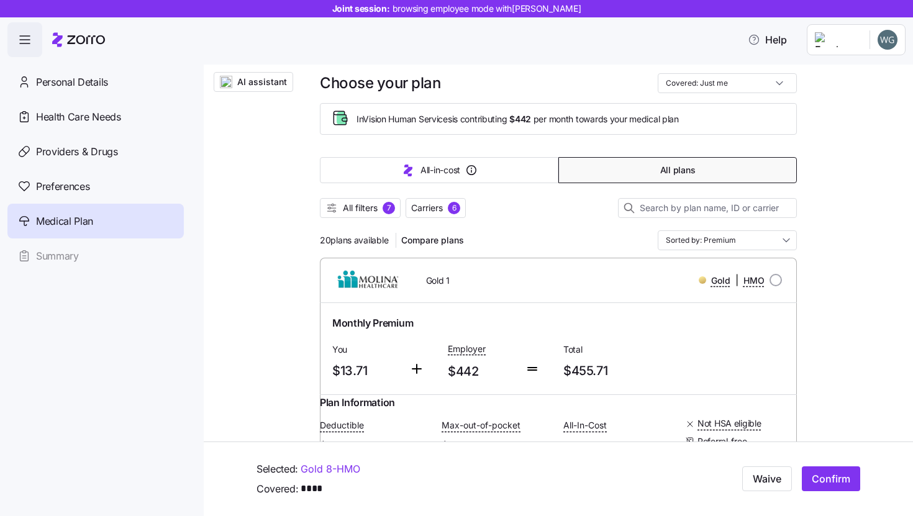
scroll to position [87, 0]
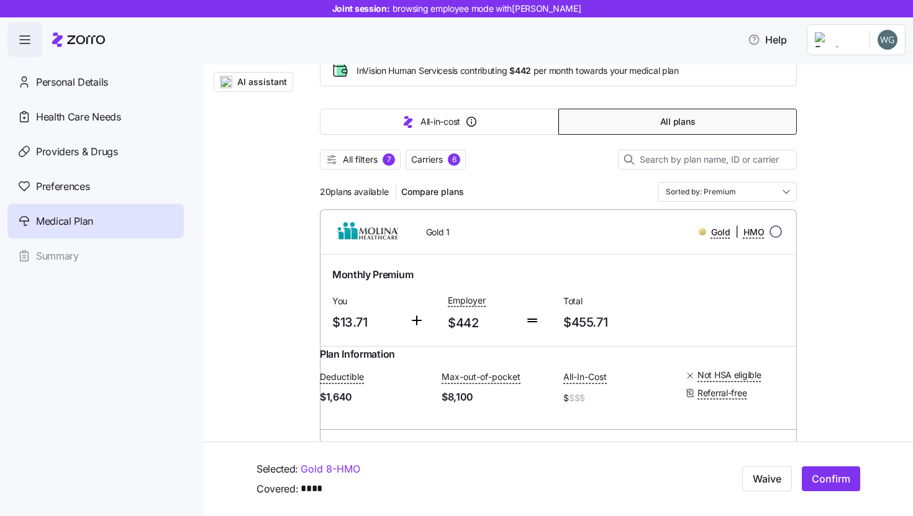
click at [777, 234] on input "radio" at bounding box center [776, 231] width 12 height 12
radio input "true"
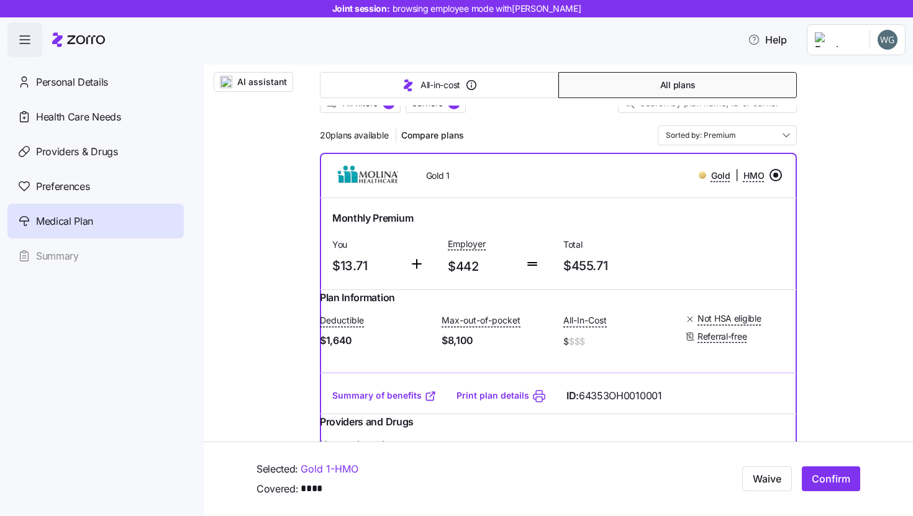
scroll to position [147, 0]
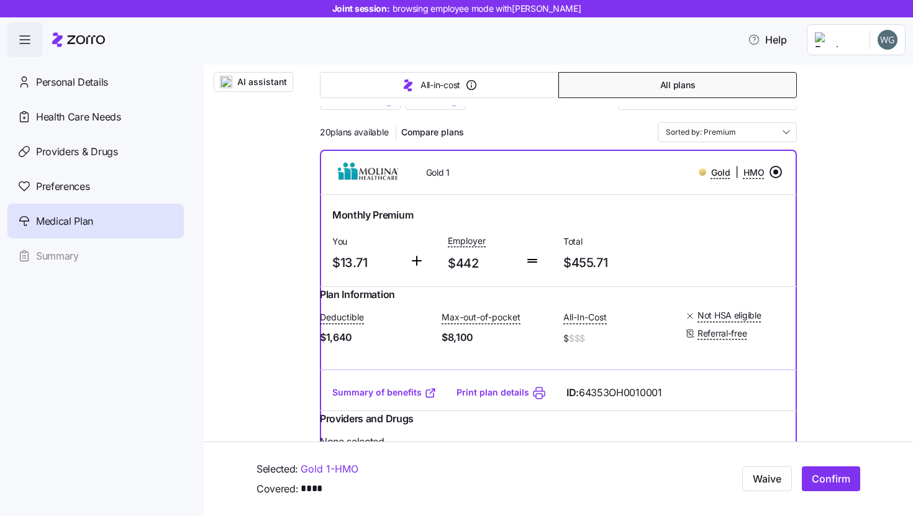
click at [476, 284] on div "Monthly Premium You $13.71 Employer $442 Total $455.71" at bounding box center [558, 240] width 477 height 91
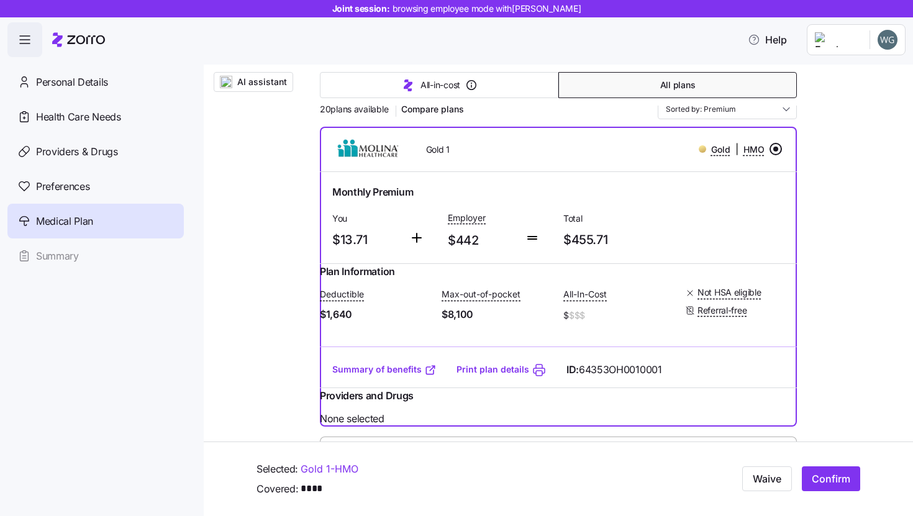
scroll to position [176, 0]
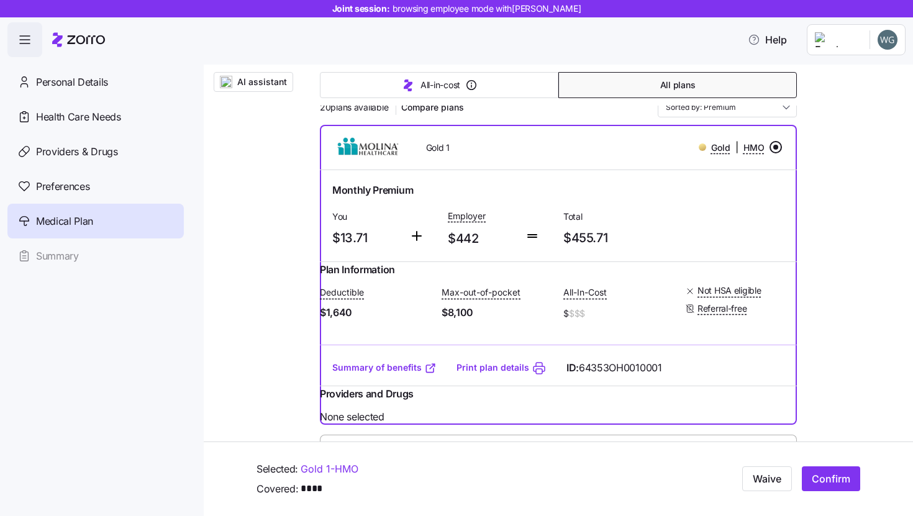
scroll to position [161, 0]
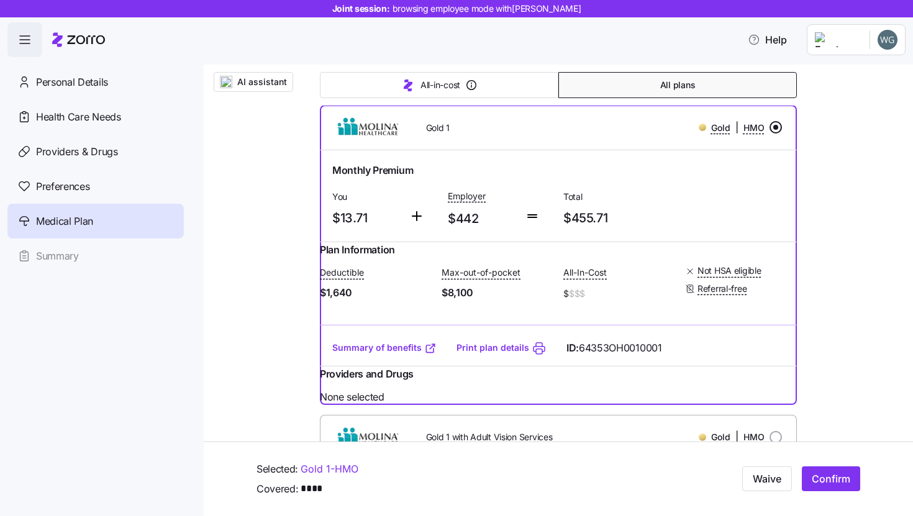
scroll to position [193, 0]
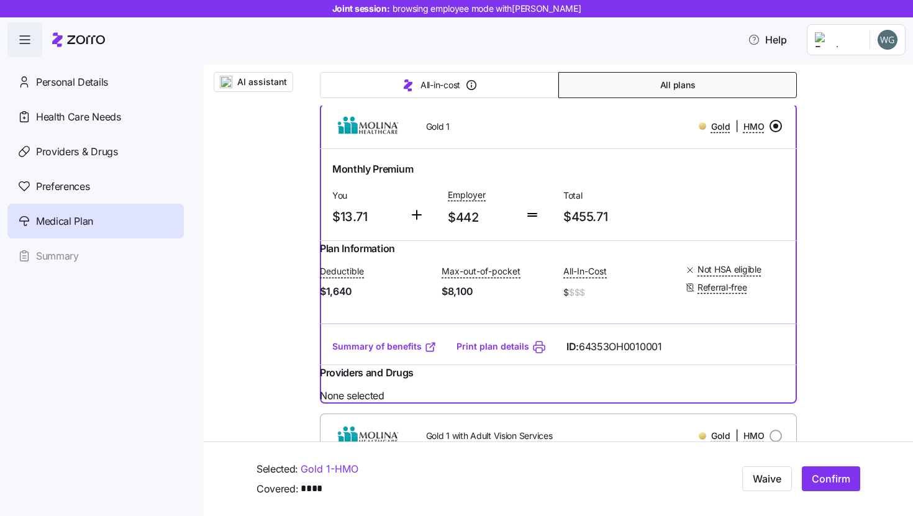
click at [396, 353] on link "Summary of benefits" at bounding box center [384, 346] width 104 height 12
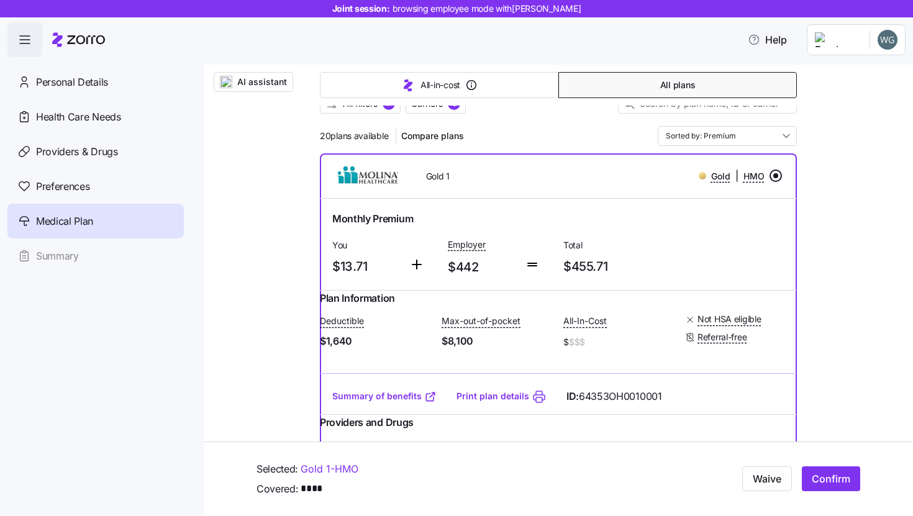
click at [580, 124] on div at bounding box center [558, 120] width 477 height 12
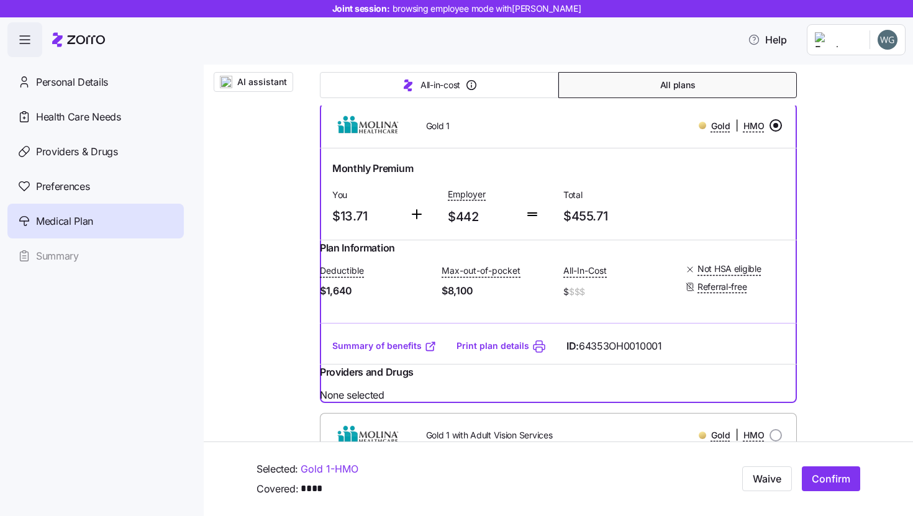
scroll to position [191, 0]
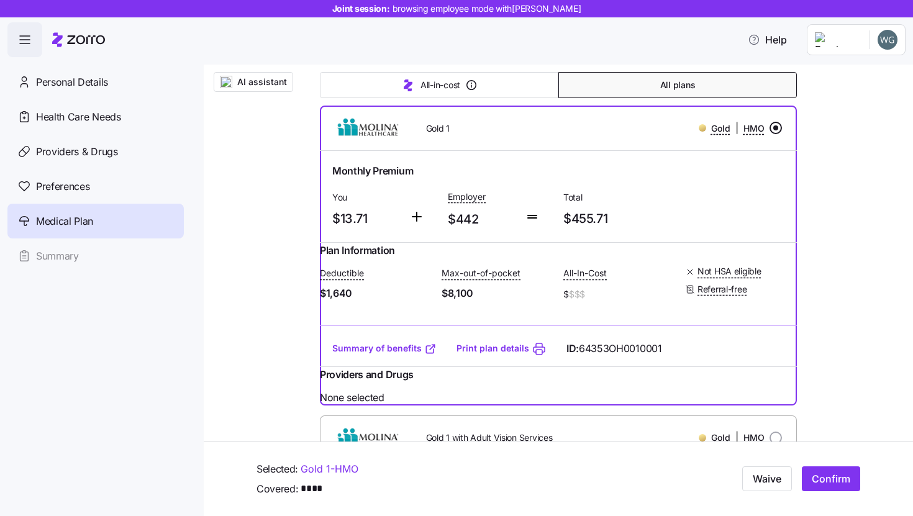
click at [466, 226] on span "$442" at bounding box center [481, 219] width 67 height 20
click at [580, 232] on div "Total $455.71" at bounding box center [616, 209] width 116 height 51
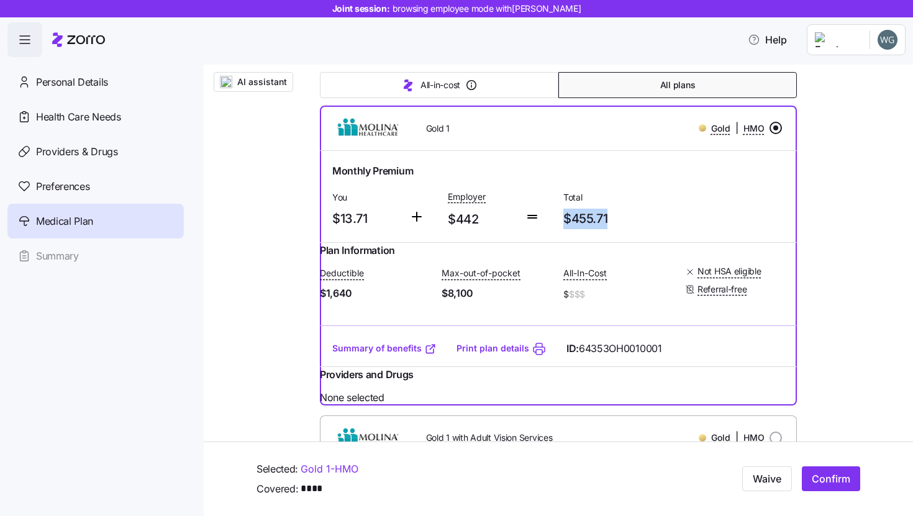
click at [580, 232] on div "Total $455.71" at bounding box center [616, 209] width 116 height 51
click at [552, 239] on div "Monthly Premium You $13.71 Employer $442 Total $455.71" at bounding box center [558, 196] width 477 height 91
click at [846, 489] on button "Confirm" at bounding box center [831, 479] width 58 height 25
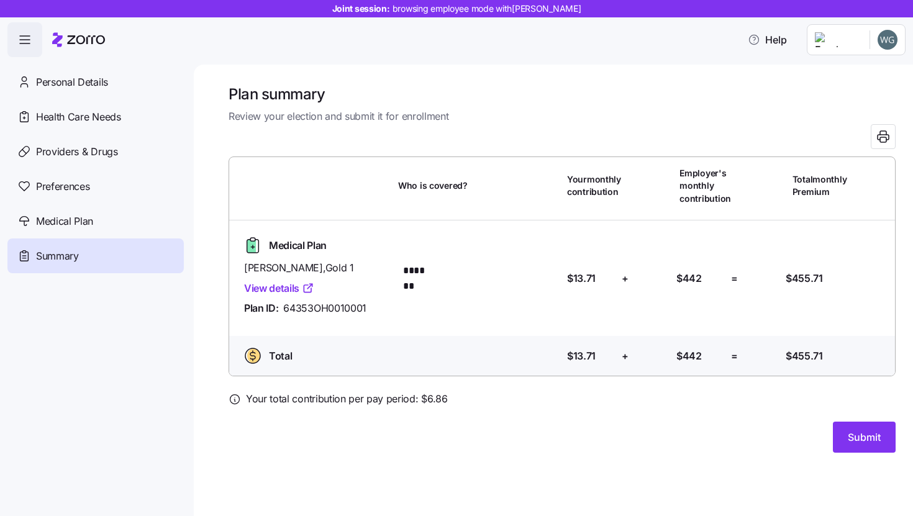
click at [694, 284] on span "$442" at bounding box center [688, 279] width 25 height 16
click at [734, 299] on div "Medical Plan [PERSON_NAME] , Gold 1 View details Plan ID: 64353OH0010001 Who is…" at bounding box center [562, 278] width 656 height 96
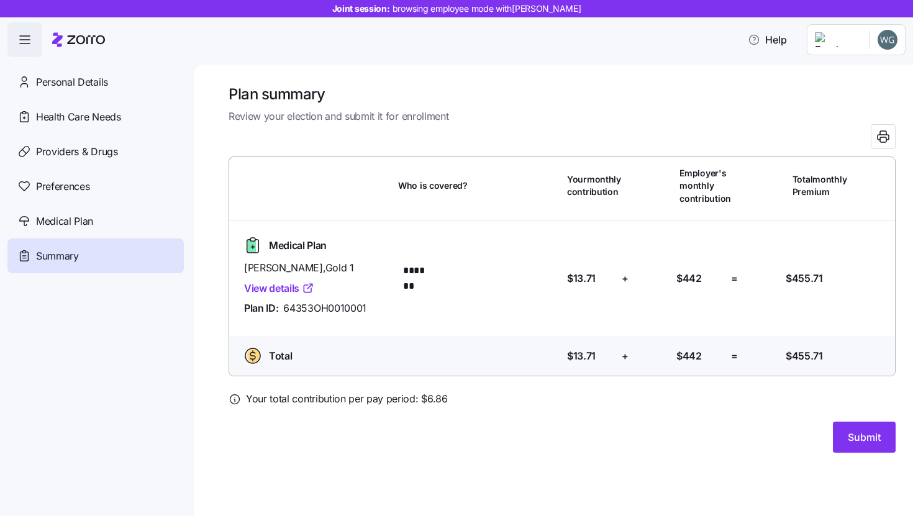
click at [424, 277] on span "*******" at bounding box center [419, 271] width 32 height 16
click at [584, 277] on span "$13.71" at bounding box center [581, 279] width 29 height 16
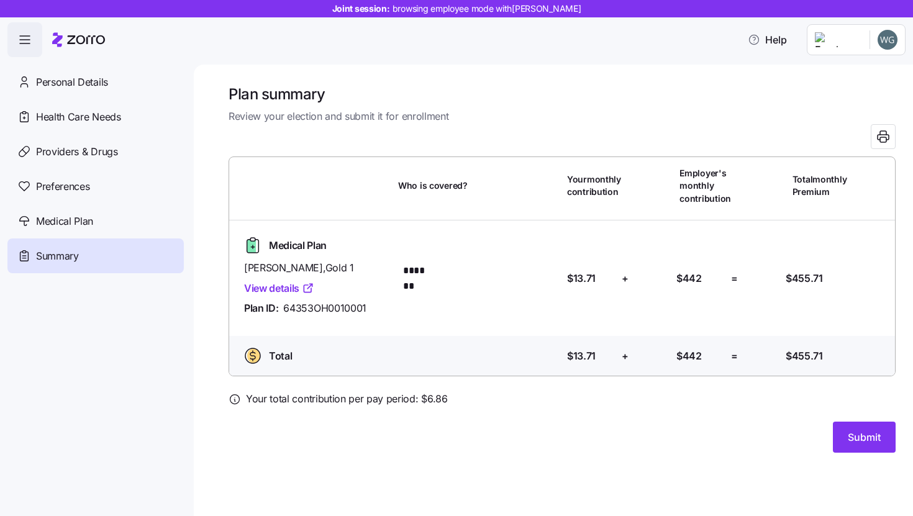
click at [654, 238] on div "Medical Plan [PERSON_NAME] , Gold 1 View details Plan ID: 64353OH0010001 Who is…" at bounding box center [562, 278] width 656 height 96
click at [593, 275] on span "$13.71" at bounding box center [581, 279] width 29 height 16
click at [627, 279] on span "+" at bounding box center [625, 279] width 7 height 16
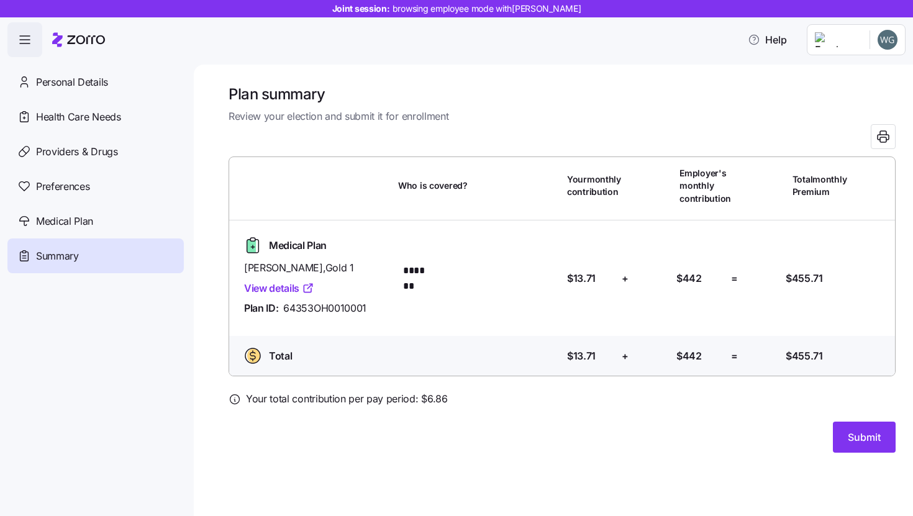
click at [627, 279] on span "+" at bounding box center [625, 279] width 7 height 16
click at [645, 267] on div "+" at bounding box center [644, 278] width 55 height 25
click at [679, 281] on span "$442" at bounding box center [688, 279] width 25 height 16
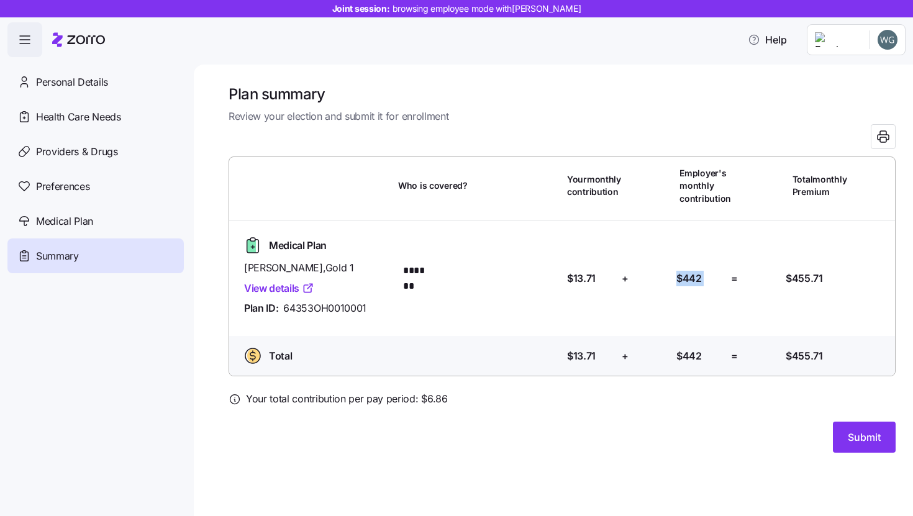
click at [679, 281] on span "$442" at bounding box center [688, 279] width 25 height 16
click at [766, 262] on div "Medical Plan [PERSON_NAME] , Gold 1 View details Plan ID: 64353OH0010001 Who is…" at bounding box center [562, 278] width 656 height 96
click at [794, 271] on span "$455.71" at bounding box center [804, 279] width 37 height 16
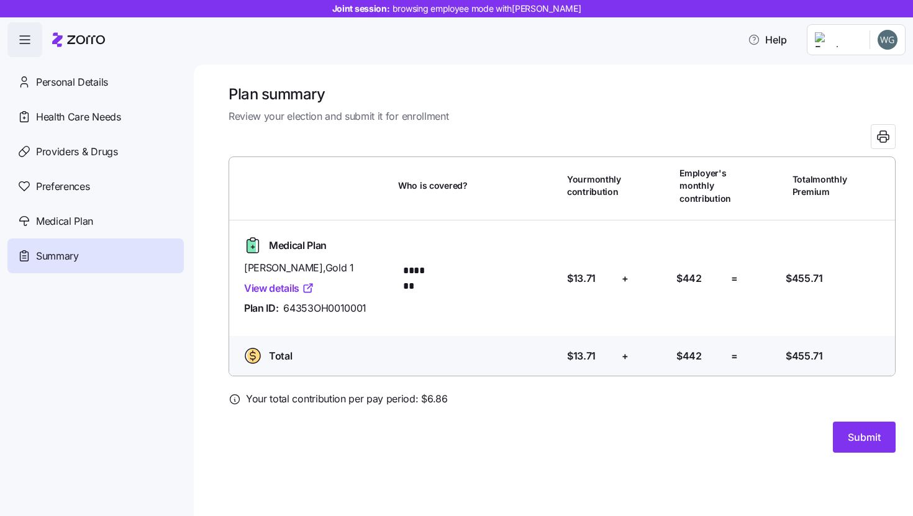
click at [268, 263] on span "[PERSON_NAME] , Gold 1" at bounding box center [316, 268] width 144 height 16
click at [418, 255] on div "Medical Plan [PERSON_NAME] , Gold 1 View details Plan ID: 64353OH0010001 Who is…" at bounding box center [562, 278] width 656 height 96
click at [294, 260] on span "[PERSON_NAME] , Gold 1" at bounding box center [316, 268] width 144 height 16
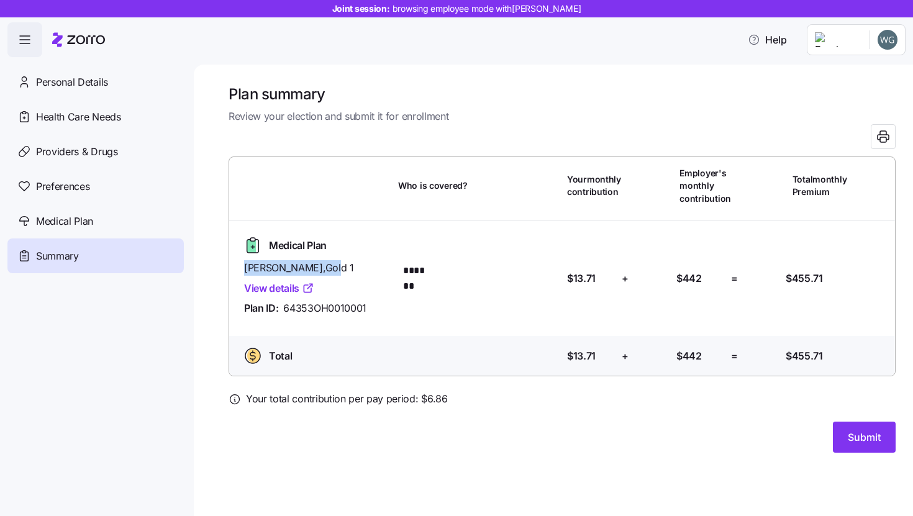
click at [294, 260] on span "[PERSON_NAME] , Gold 1" at bounding box center [316, 268] width 144 height 16
click at [403, 263] on div "Medical Plan [PERSON_NAME] , Gold 1 View details Plan ID: 64353OH0010001 Who is…" at bounding box center [562, 278] width 656 height 96
click at [416, 265] on div "Medical Plan [PERSON_NAME] , Gold 1 View details Plan ID: 64353OH0010001 Who is…" at bounding box center [562, 278] width 656 height 96
click at [445, 281] on div "Who is covered? *******" at bounding box center [480, 278] width 154 height 30
click at [423, 279] on span "*******" at bounding box center [419, 271] width 32 height 16
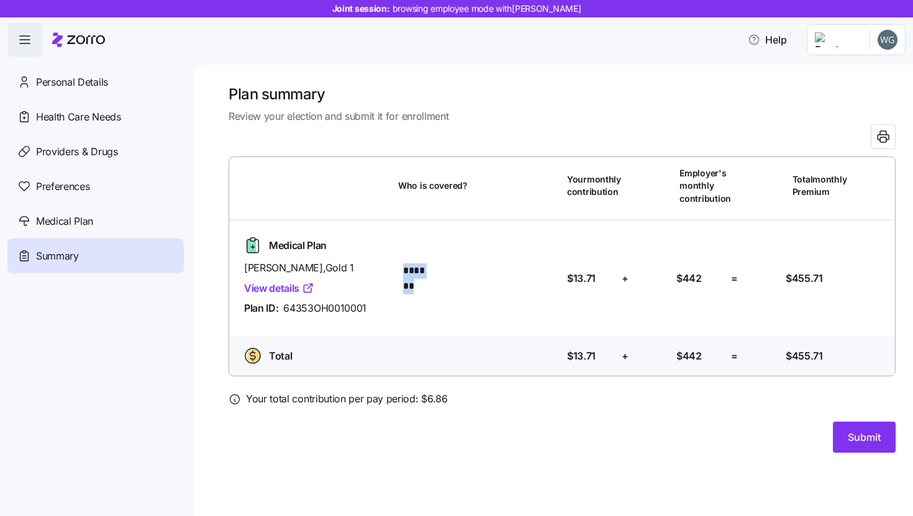
click at [423, 279] on span "*******" at bounding box center [419, 271] width 32 height 16
click at [303, 266] on span "[PERSON_NAME] , Gold 1" at bounding box center [316, 268] width 144 height 16
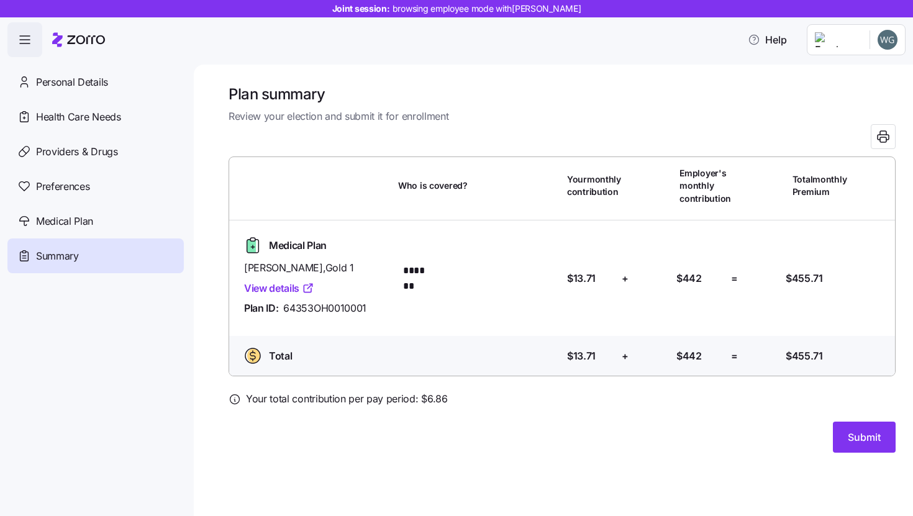
click at [434, 279] on span "*******" at bounding box center [419, 271] width 32 height 16
click at [590, 277] on span "$13.71" at bounding box center [581, 279] width 29 height 16
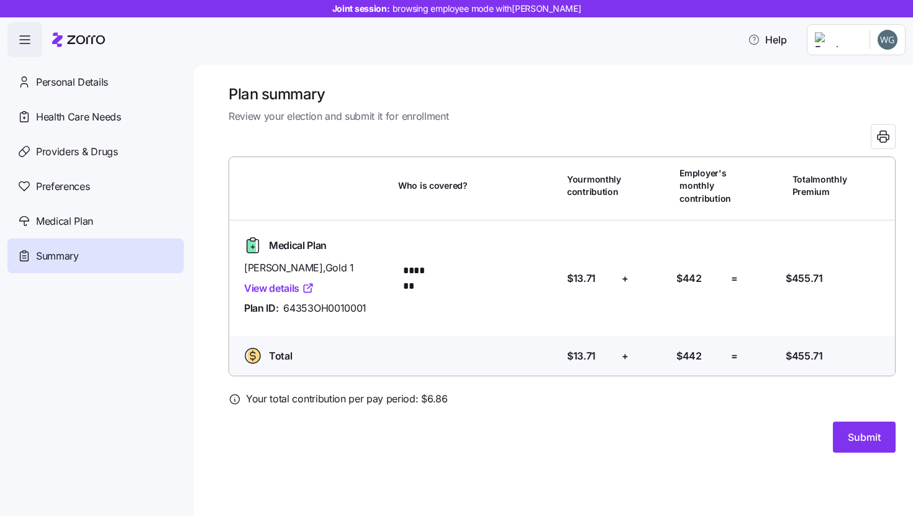
click at [683, 280] on span "$442" at bounding box center [688, 279] width 25 height 16
click at [796, 282] on span "$455.71" at bounding box center [804, 279] width 37 height 16
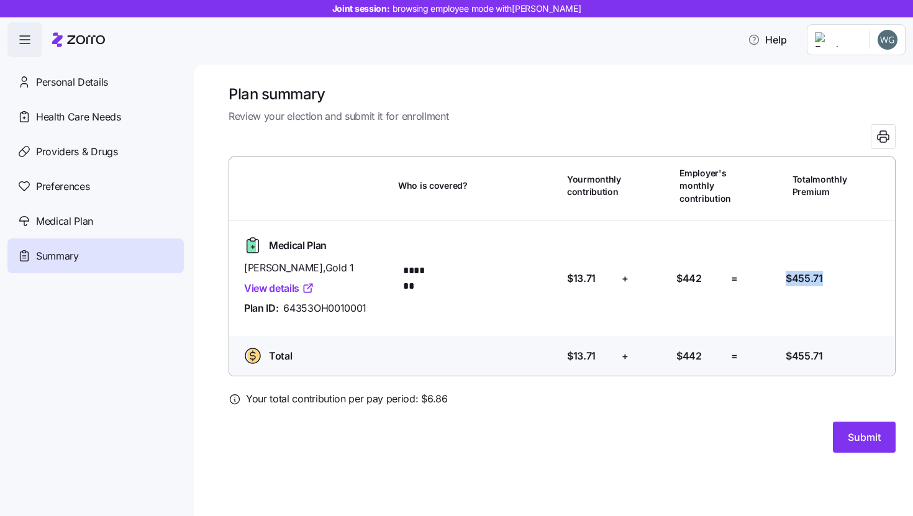
click at [796, 282] on span "$455.71" at bounding box center [804, 279] width 37 height 16
click at [446, 460] on div "Plan summary Review your election and submit it for enrollment Who is covered? …" at bounding box center [553, 291] width 719 height 452
click at [878, 422] on button "Submit" at bounding box center [864, 437] width 63 height 31
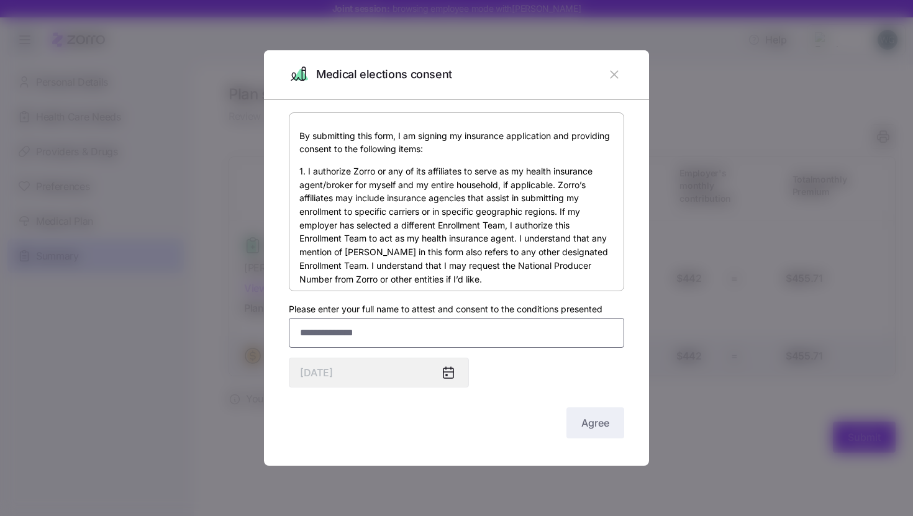
click at [451, 321] on input "Please enter your full name to attest and consent to the conditions presented" at bounding box center [456, 333] width 335 height 30
type input "**********"
click at [580, 418] on button "Agree" at bounding box center [595, 422] width 58 height 31
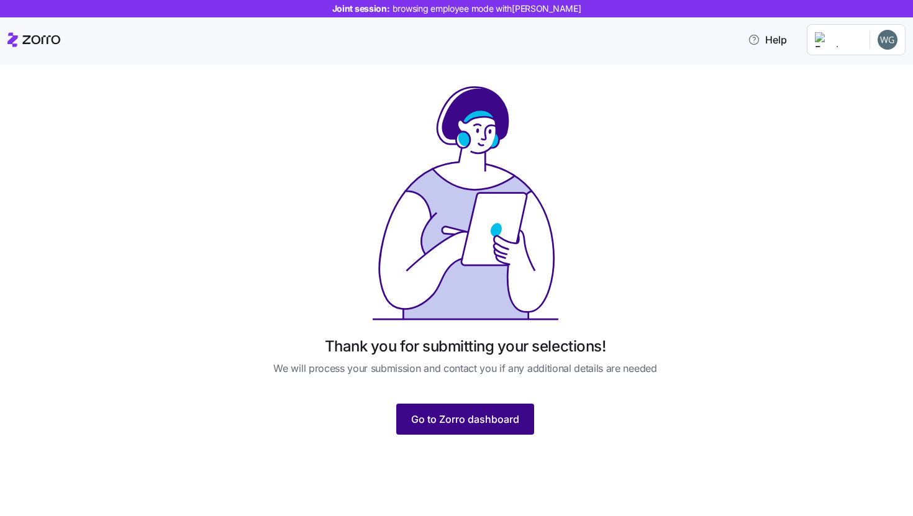
click at [506, 429] on button "Go to Zorro dashboard" at bounding box center [465, 419] width 138 height 31
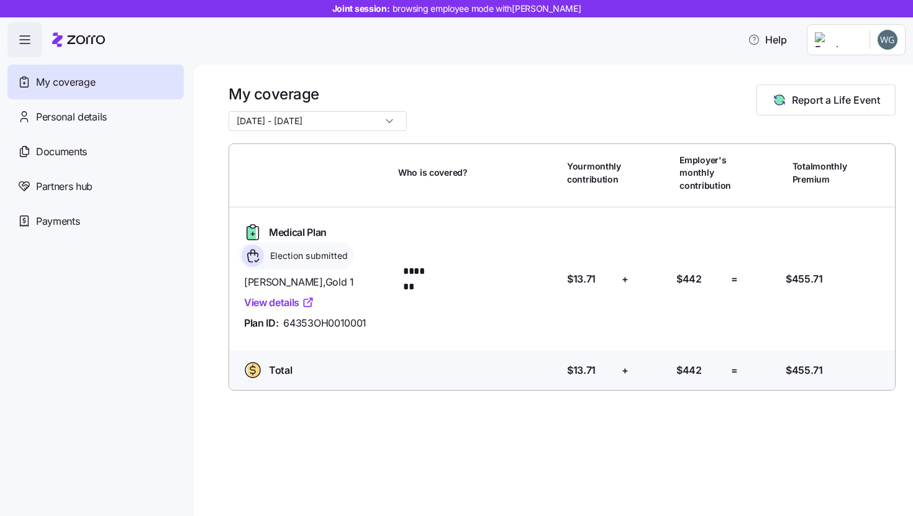
click at [667, 40] on div "Help" at bounding box center [456, 39] width 898 height 35
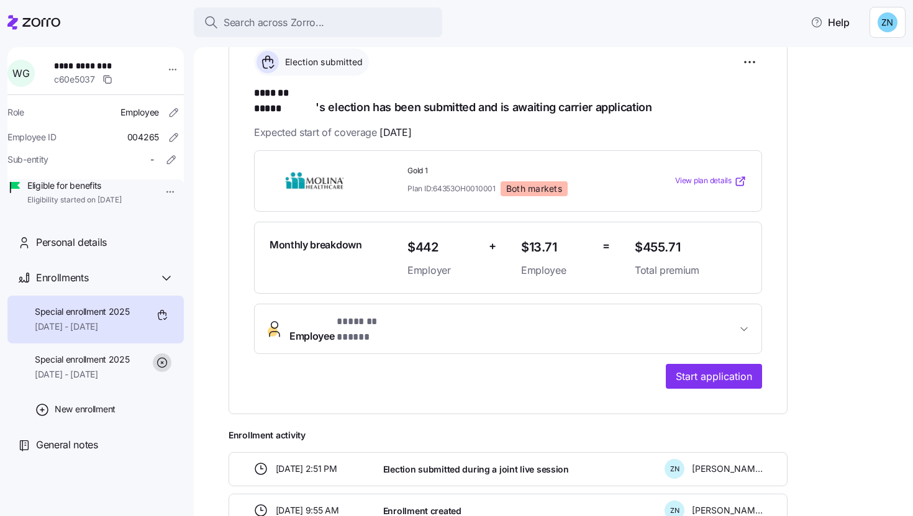
scroll to position [197, 0]
click at [337, 168] on img at bounding box center [314, 182] width 89 height 29
click at [729, 171] on div "View plan details" at bounding box center [691, 182] width 122 height 22
click at [704, 176] on span "View plan details" at bounding box center [703, 182] width 57 height 12
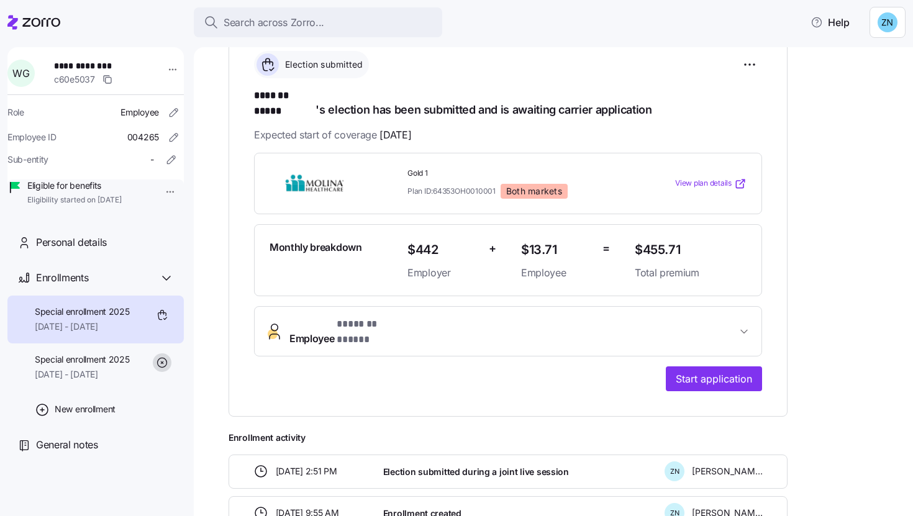
scroll to position [143, 0]
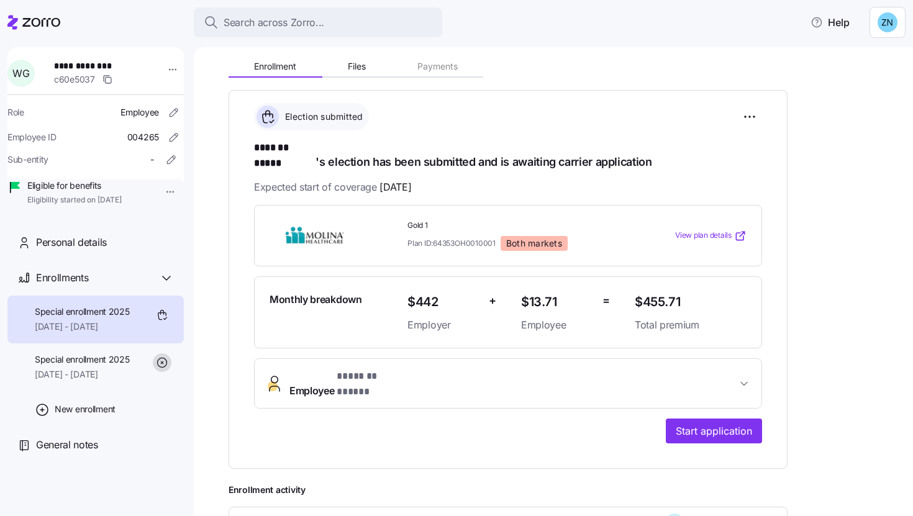
click at [665, 73] on div "Enrollment Files Payments" at bounding box center [508, 65] width 559 height 26
